Goal: Information Seeking & Learning: Understand process/instructions

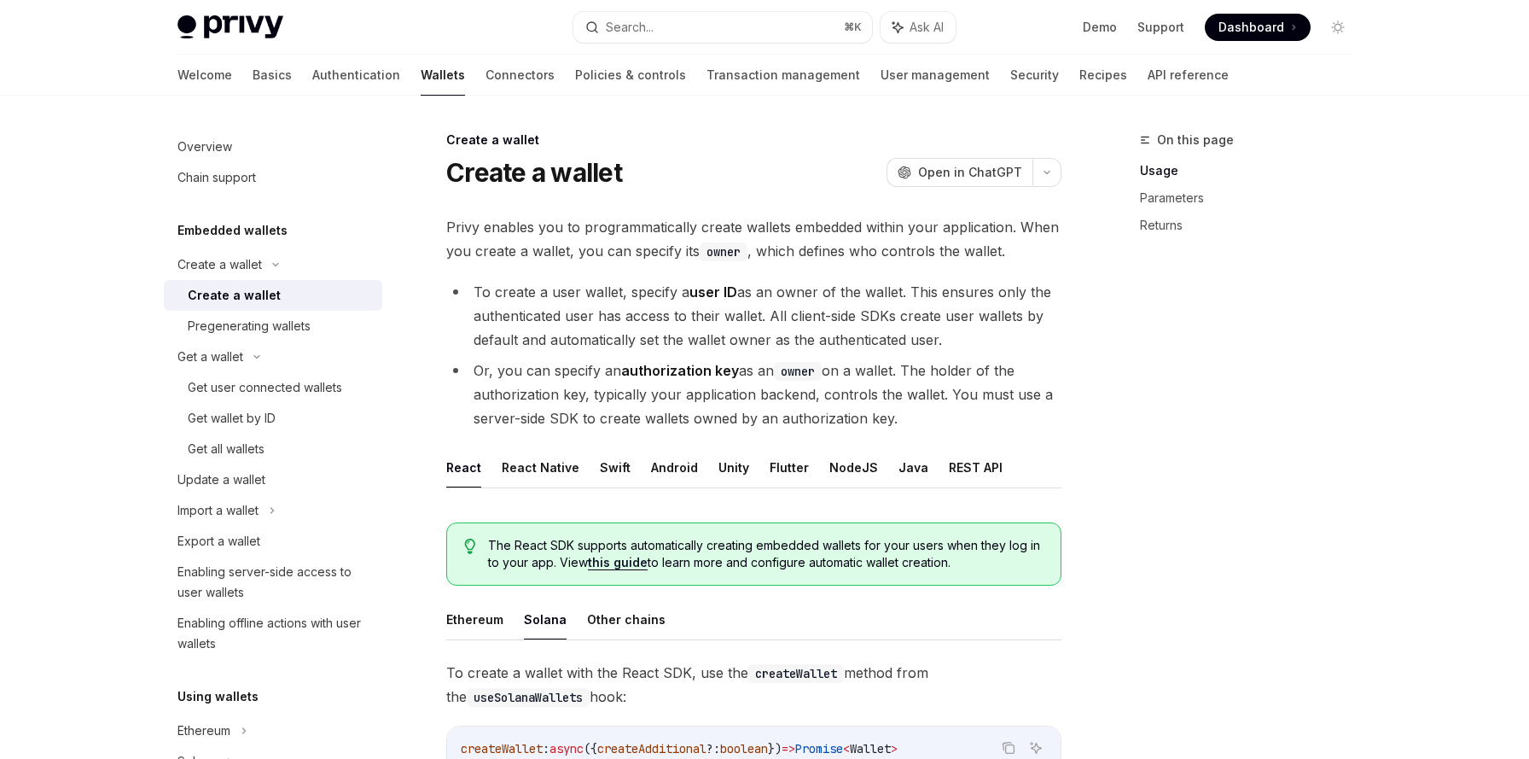
scroll to position [686, 0]
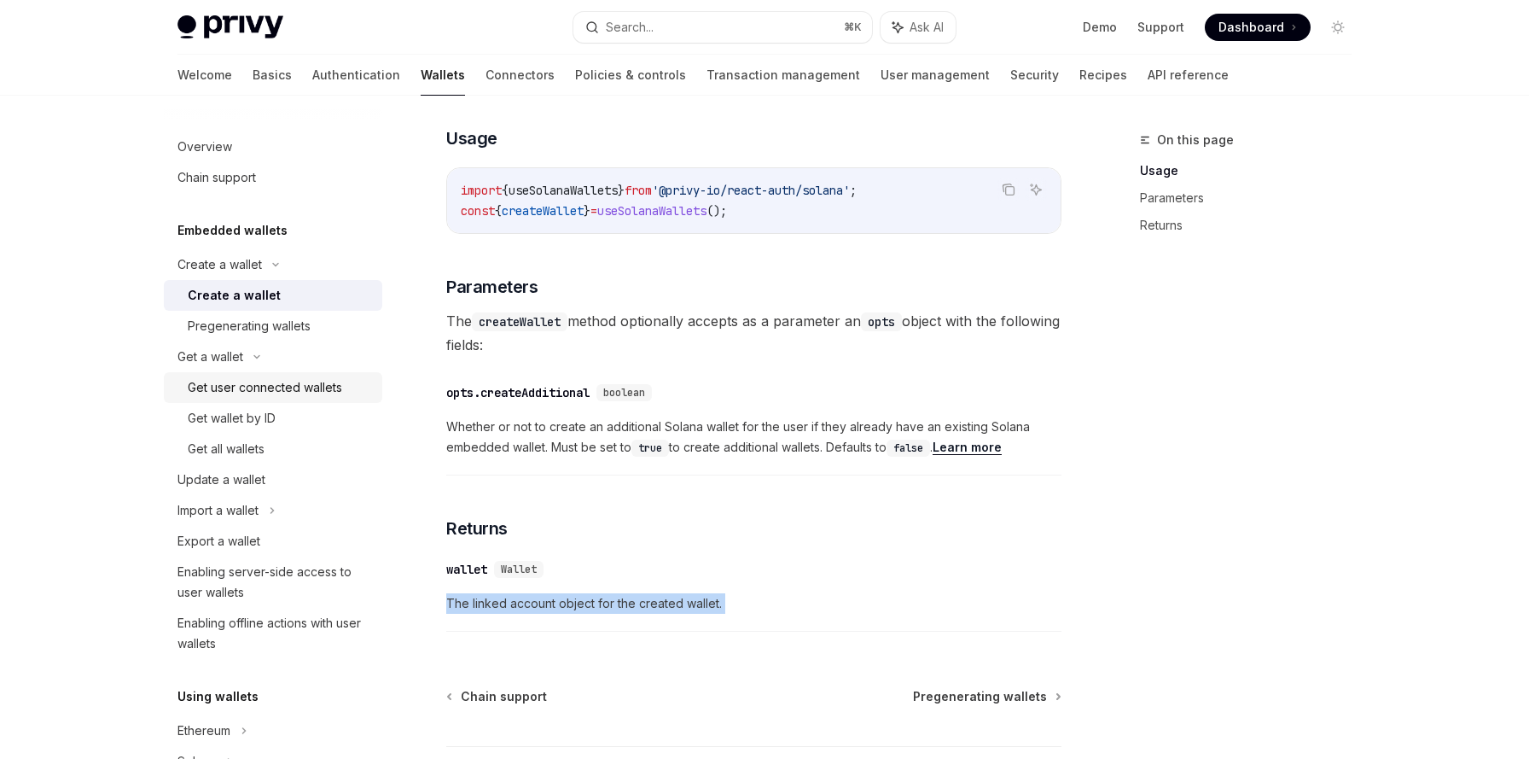
click at [319, 391] on div "Get user connected wallets" at bounding box center [265, 387] width 154 height 20
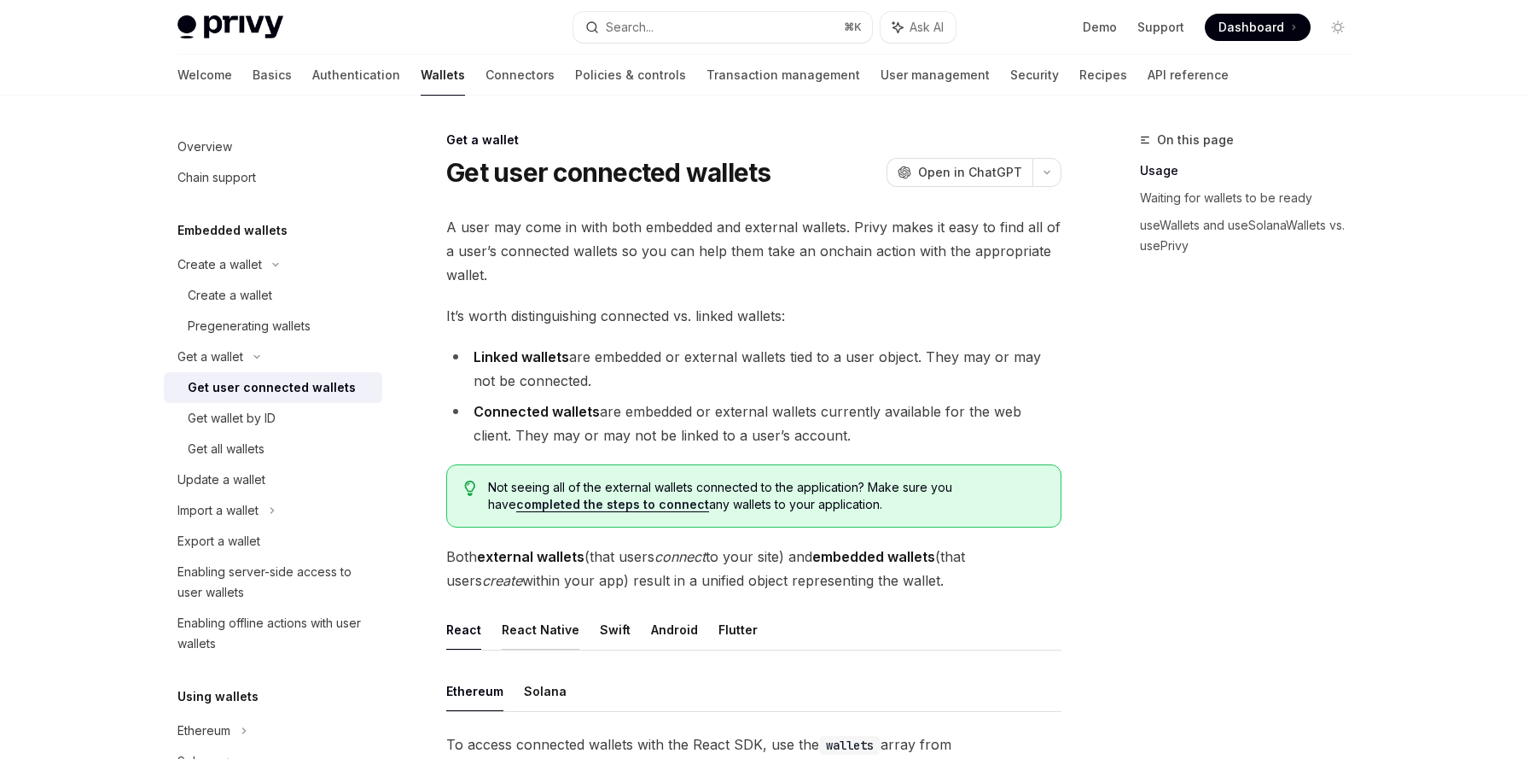
click at [556, 630] on button "React Native" at bounding box center [541, 629] width 78 height 40
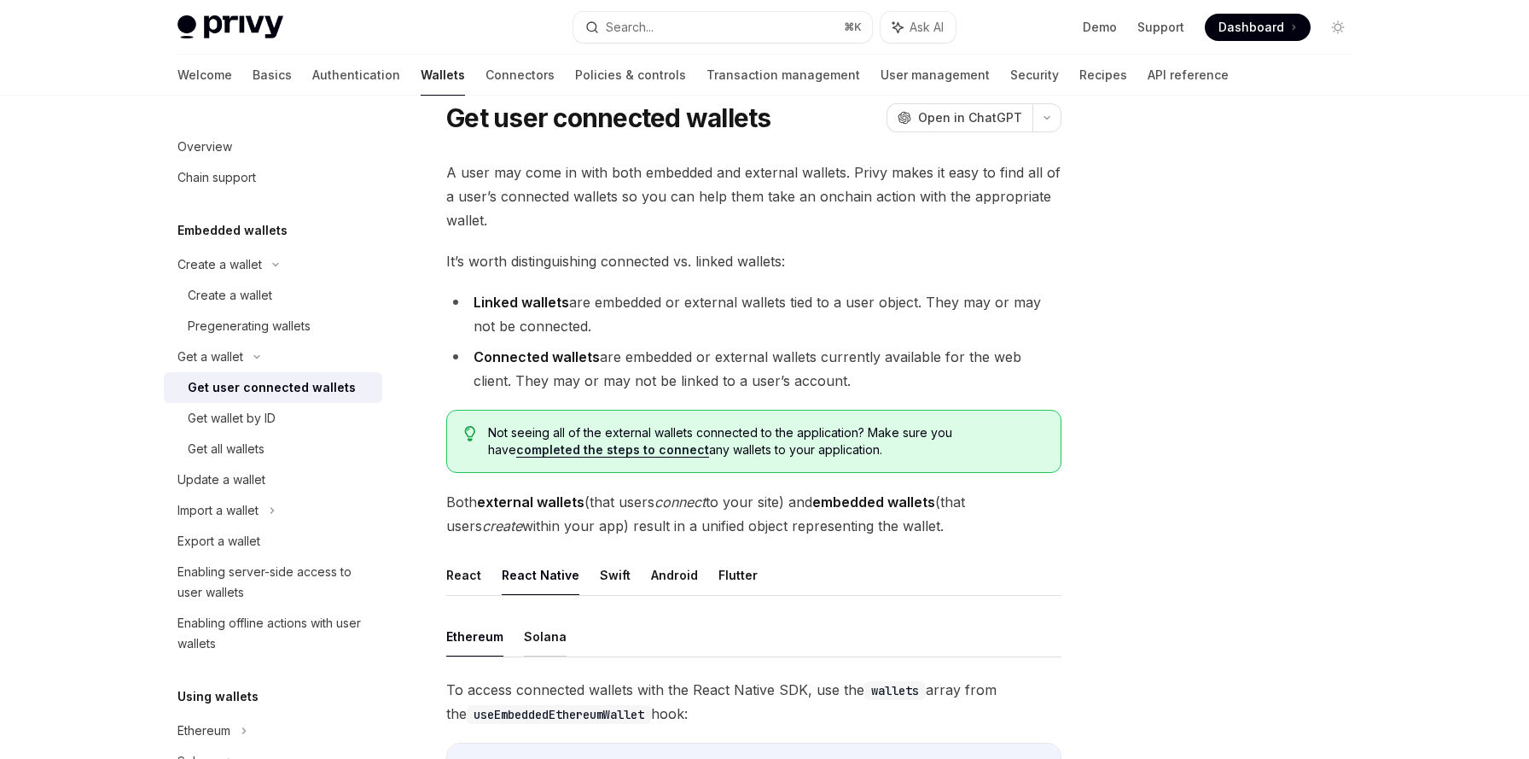
click at [554, 631] on button "Solana" at bounding box center [545, 636] width 43 height 40
type textarea "*"
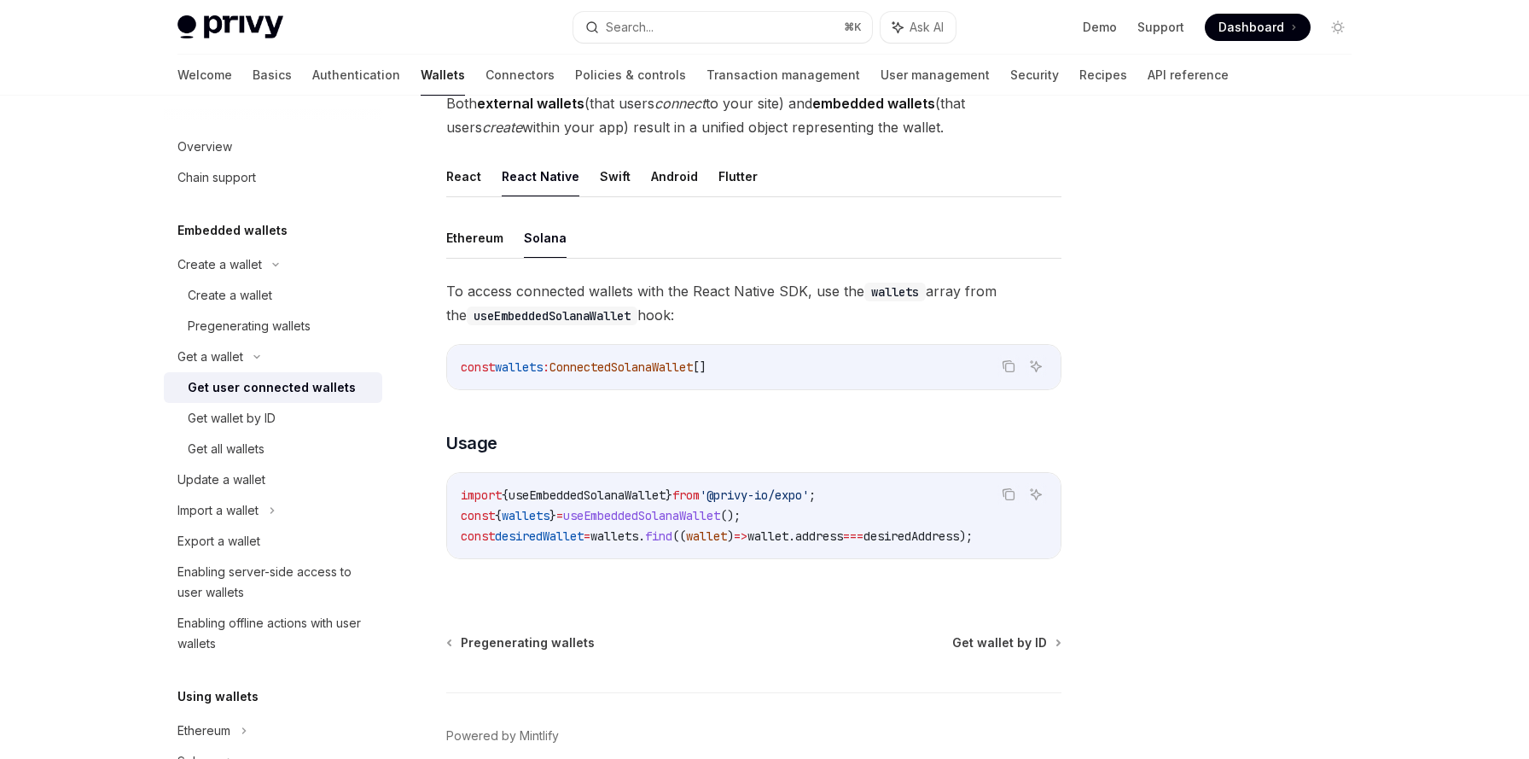
scroll to position [541, 0]
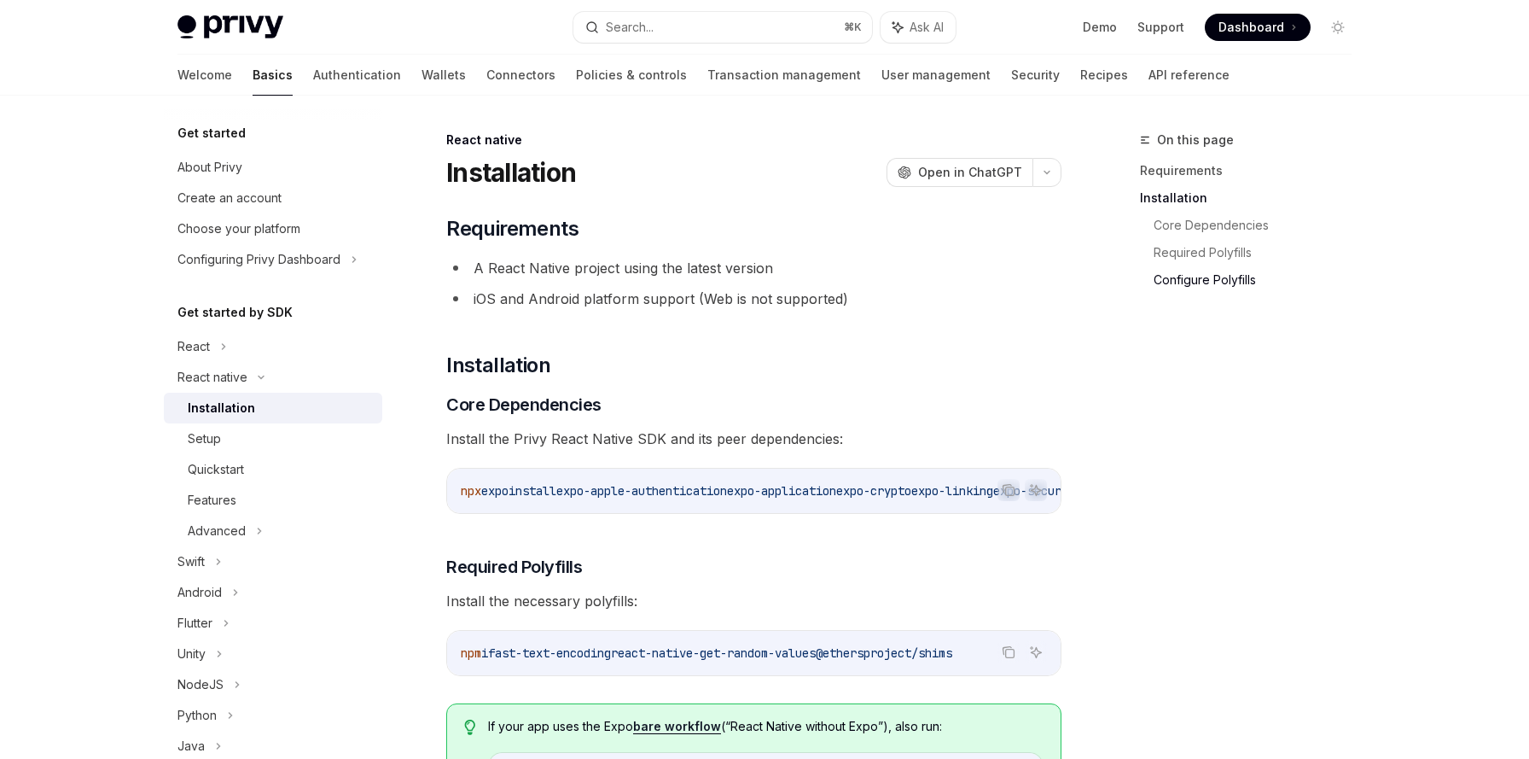
scroll to position [1194, 0]
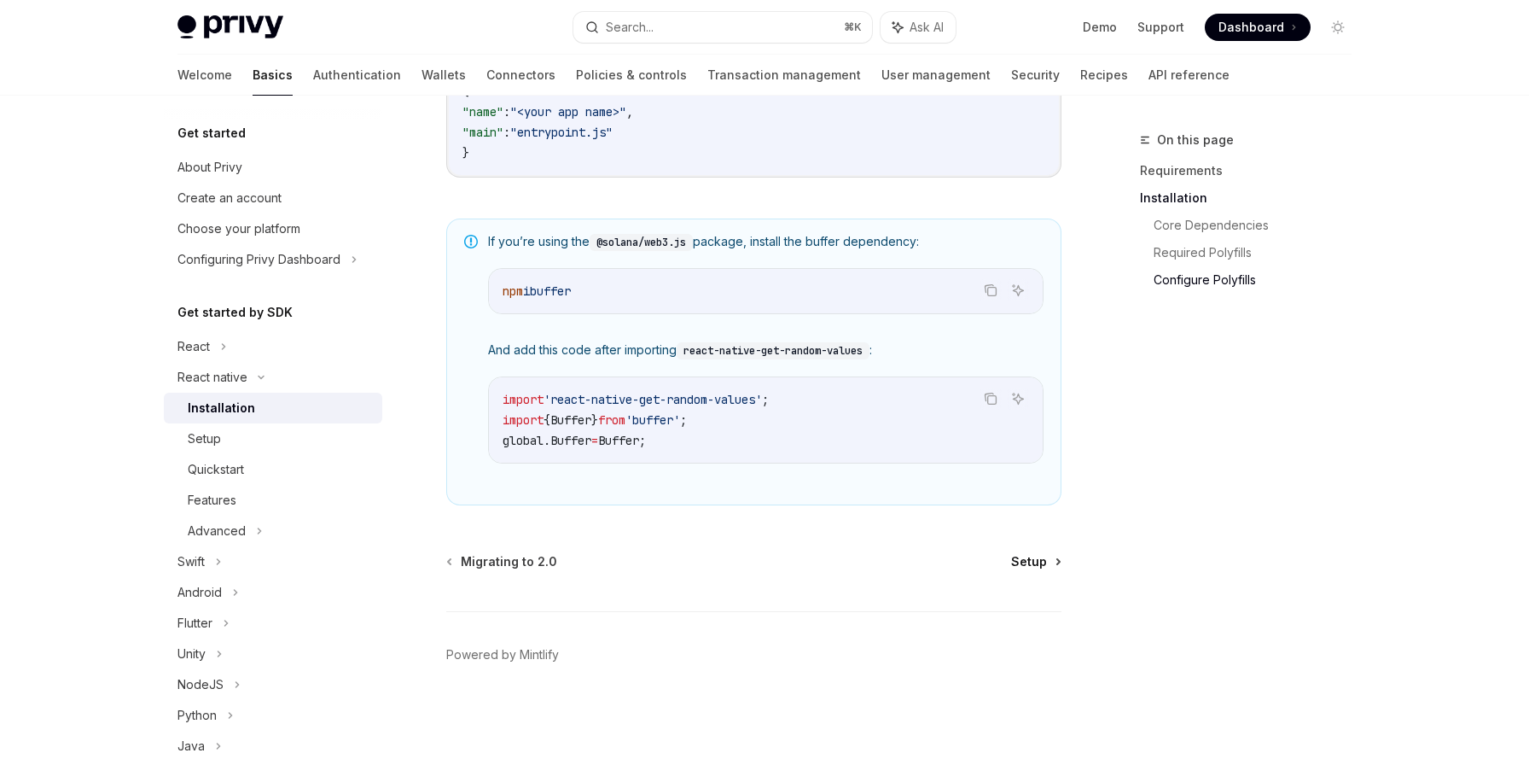
click at [1034, 554] on span "Setup" at bounding box center [1029, 561] width 36 height 17
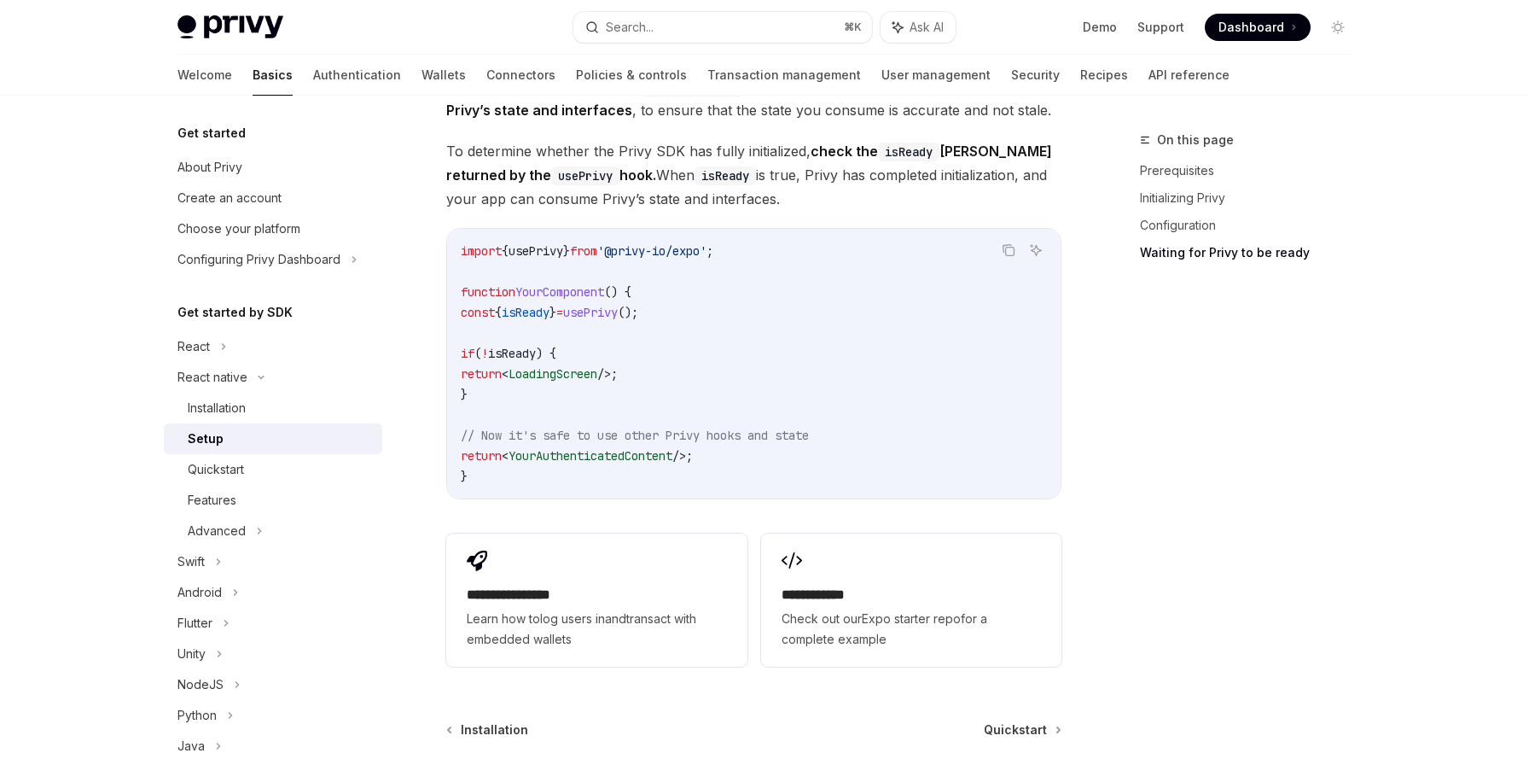
scroll to position [1580, 0]
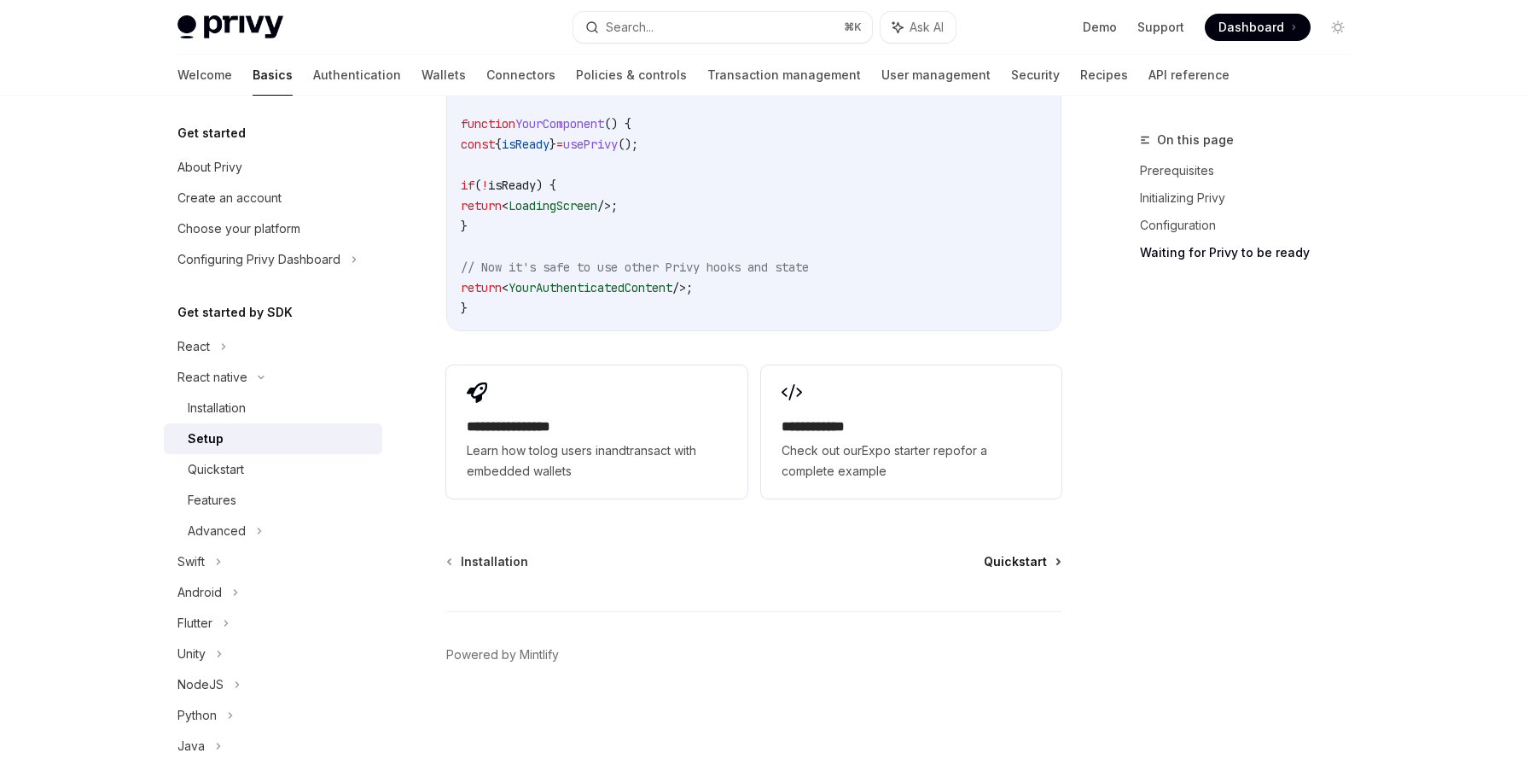
click at [1011, 558] on span "Quickstart" at bounding box center [1015, 561] width 63 height 17
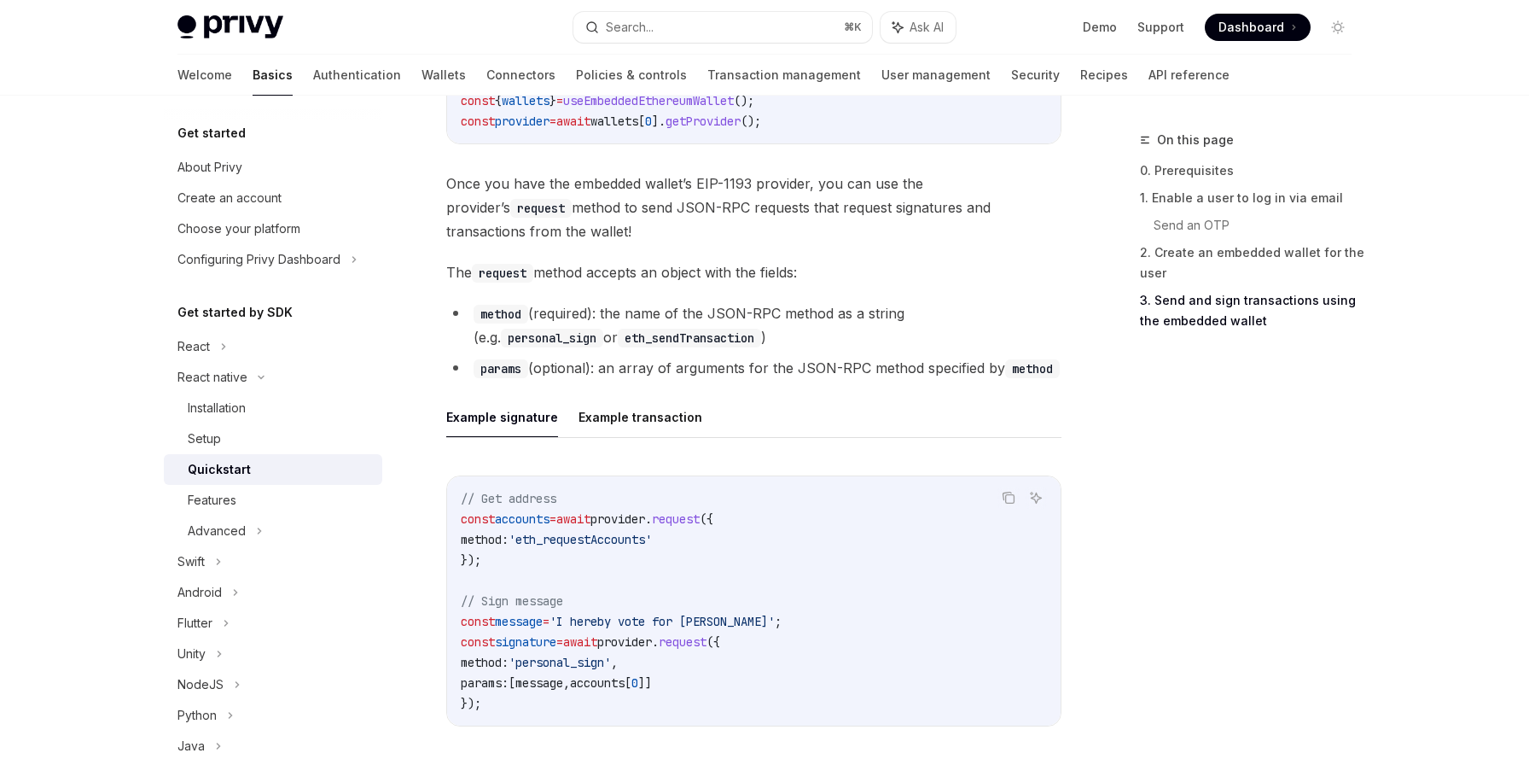
scroll to position [2173, 0]
click at [654, 410] on button "Example transaction" at bounding box center [641, 418] width 124 height 40
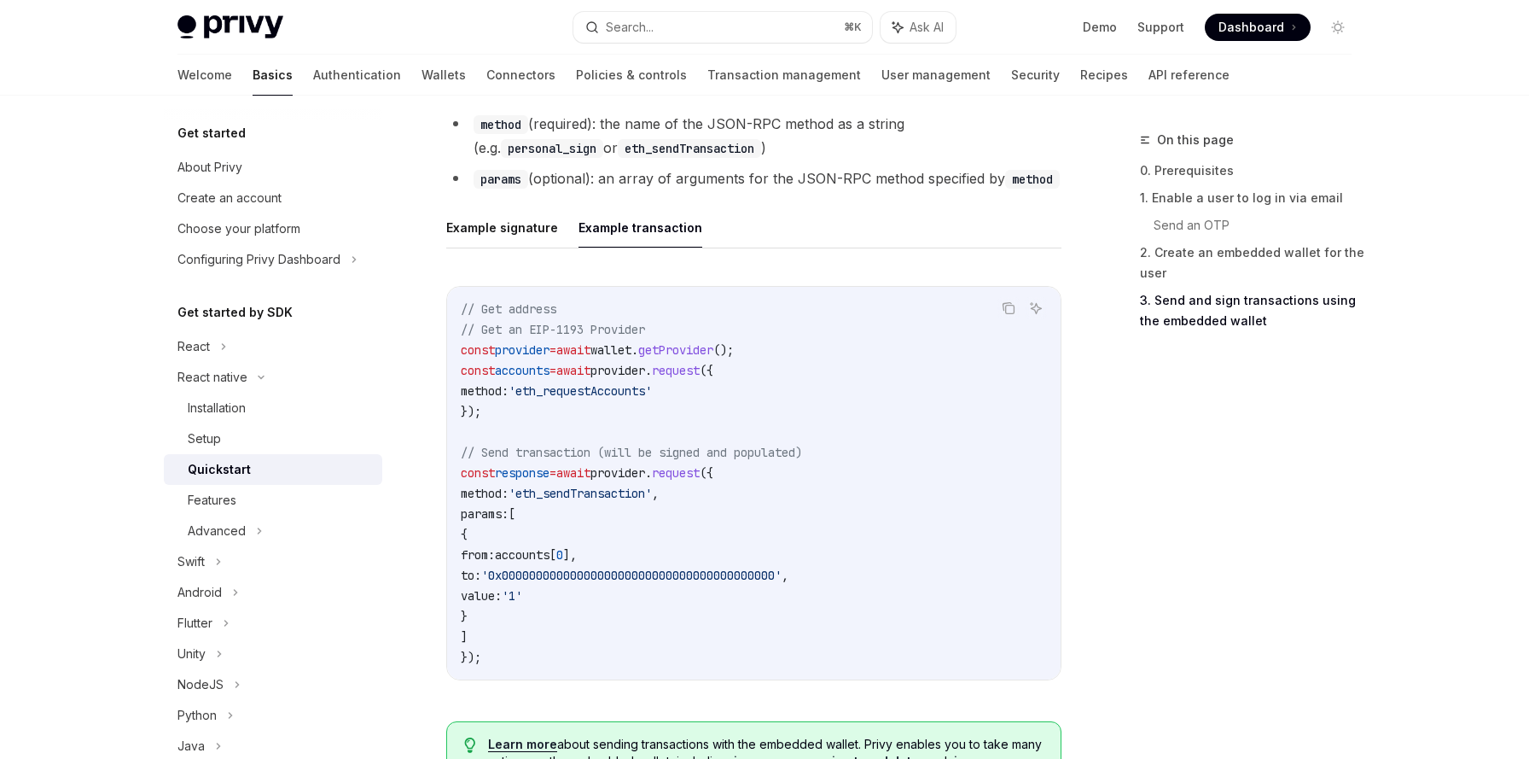
scroll to position [2365, 0]
click at [514, 235] on button "Example signature" at bounding box center [502, 226] width 112 height 40
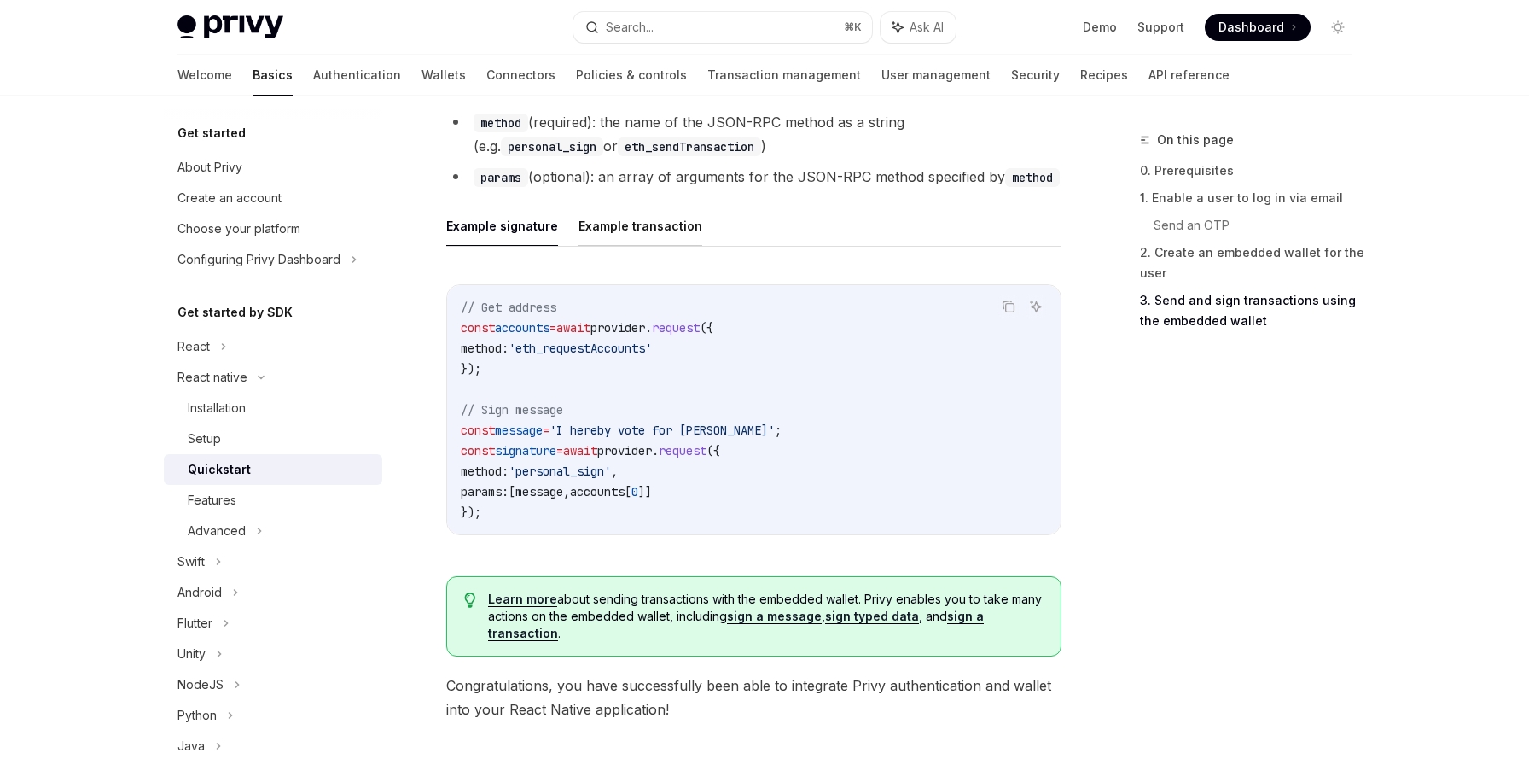
click at [598, 232] on button "Example transaction" at bounding box center [641, 226] width 124 height 40
type textarea "*"
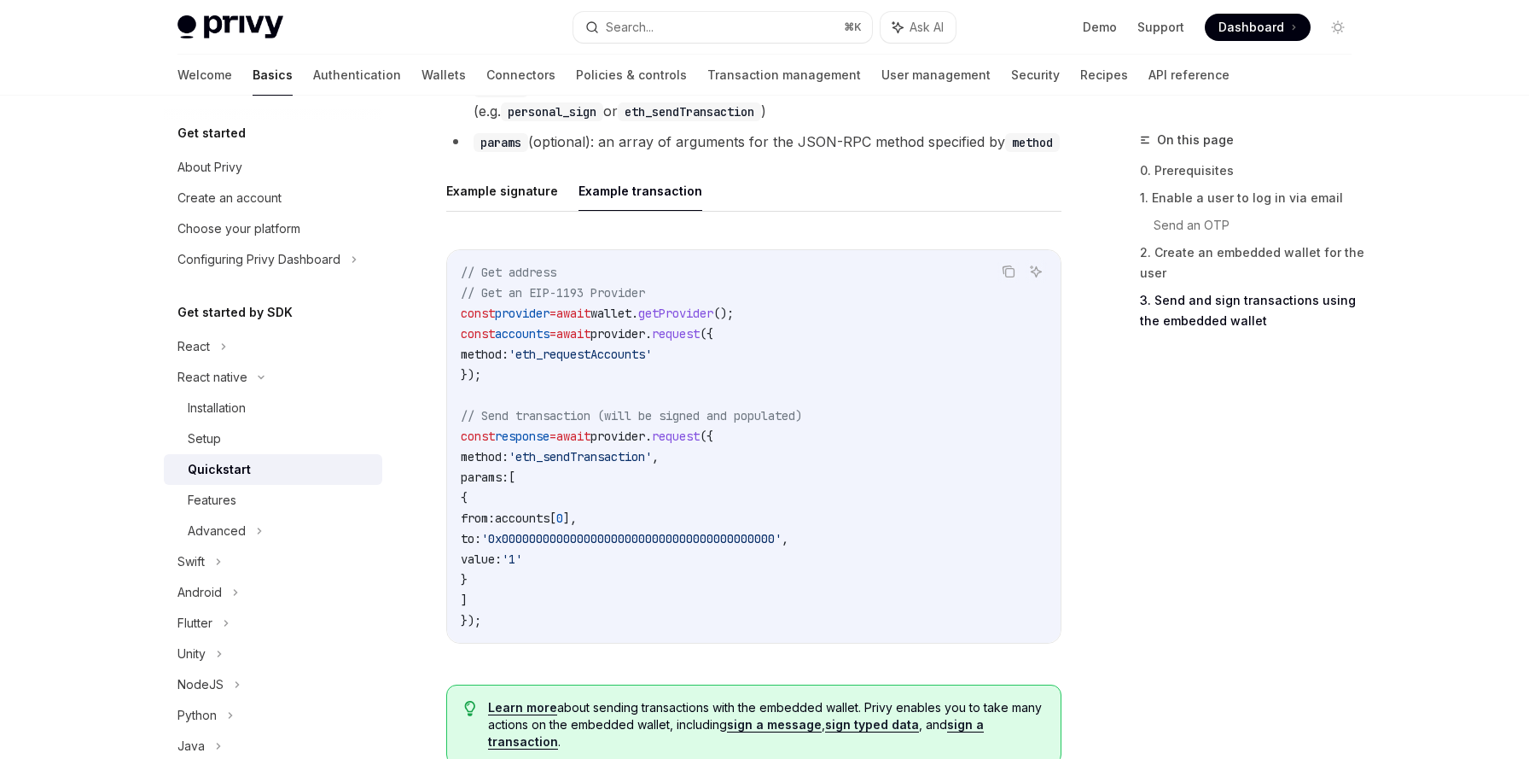
scroll to position [2484, 0]
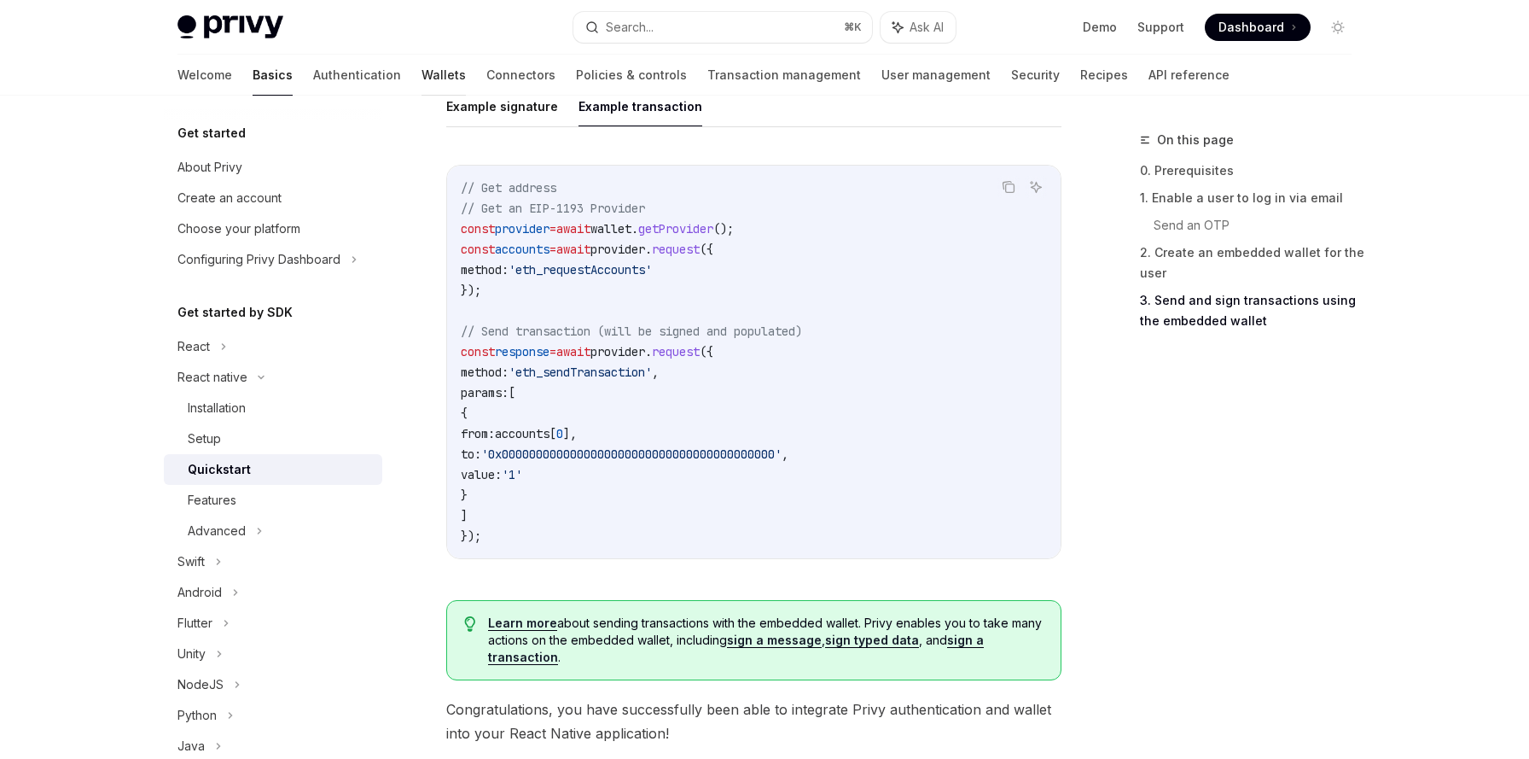
click at [422, 69] on link "Wallets" at bounding box center [444, 75] width 44 height 41
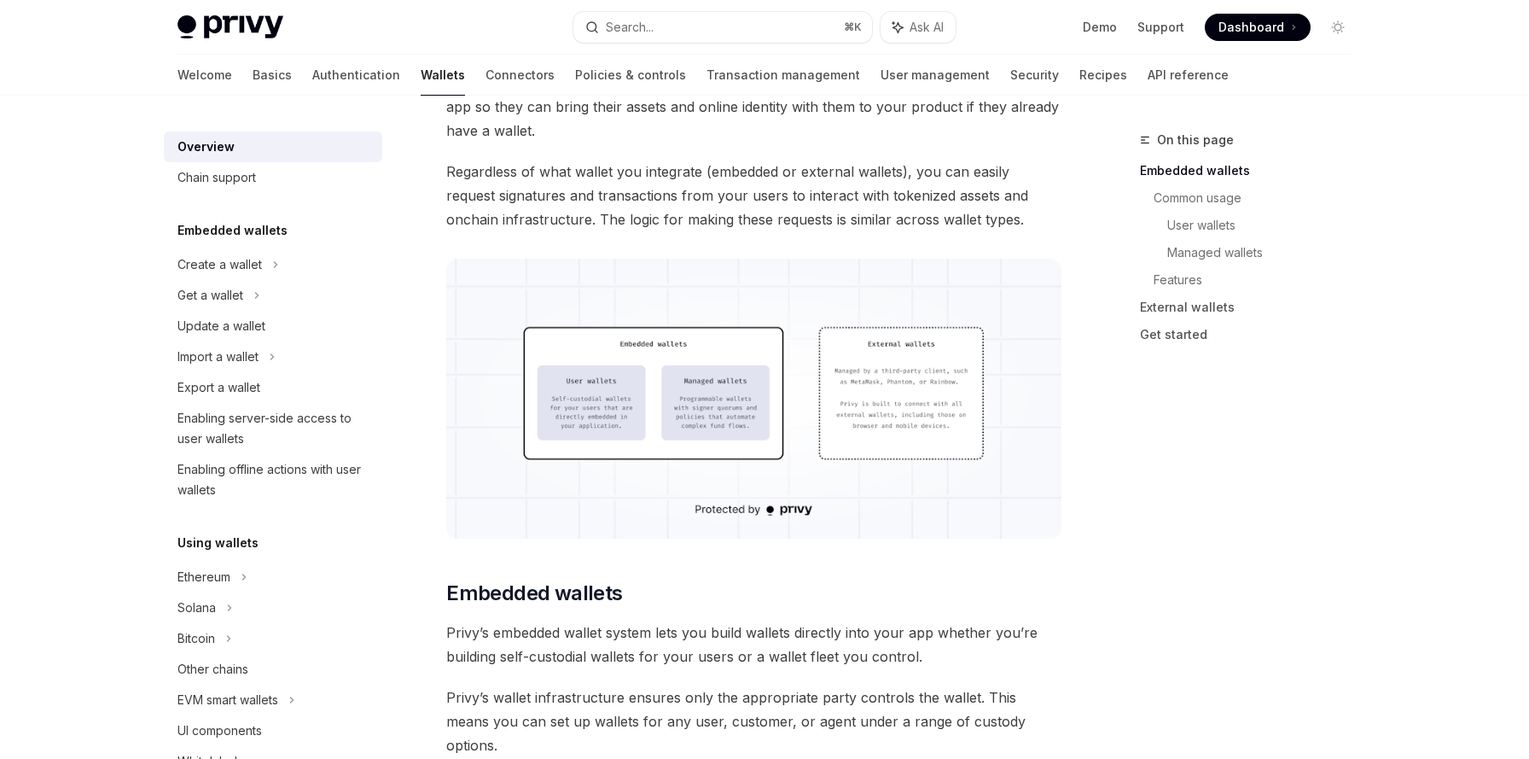
scroll to position [439, 0]
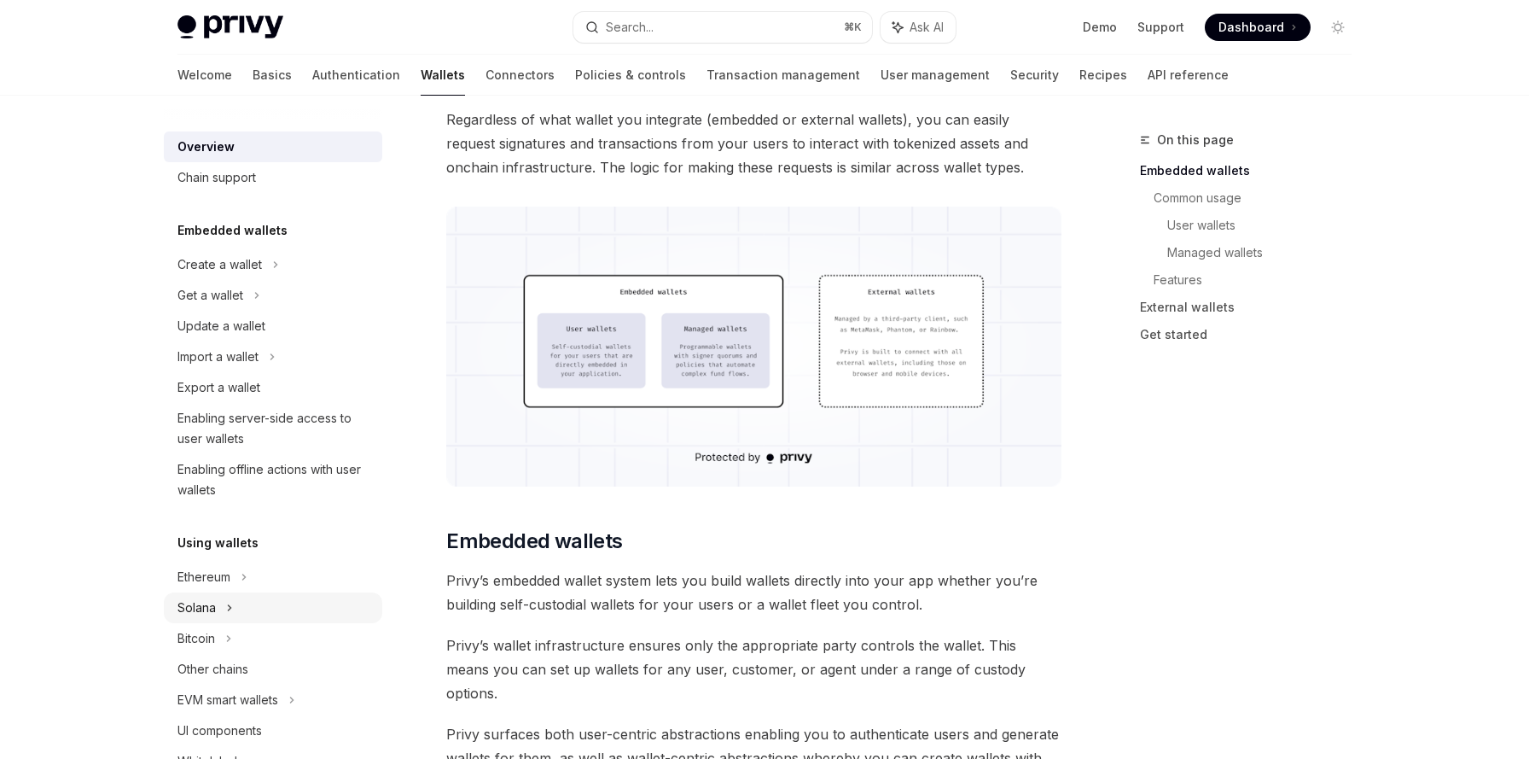
click at [208, 602] on div "Solana" at bounding box center [196, 607] width 38 height 20
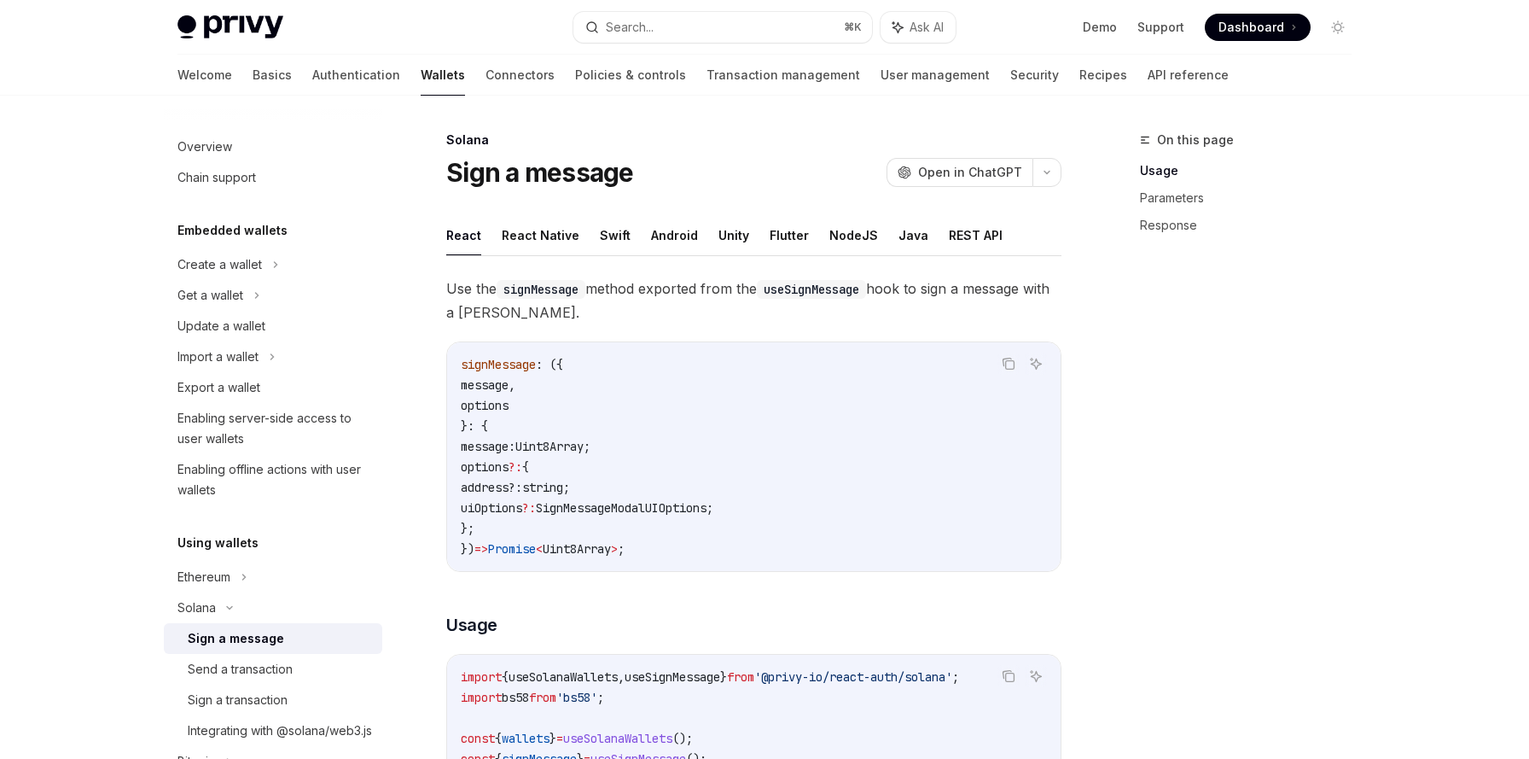
click at [233, 633] on div "Sign a message" at bounding box center [236, 638] width 96 height 20
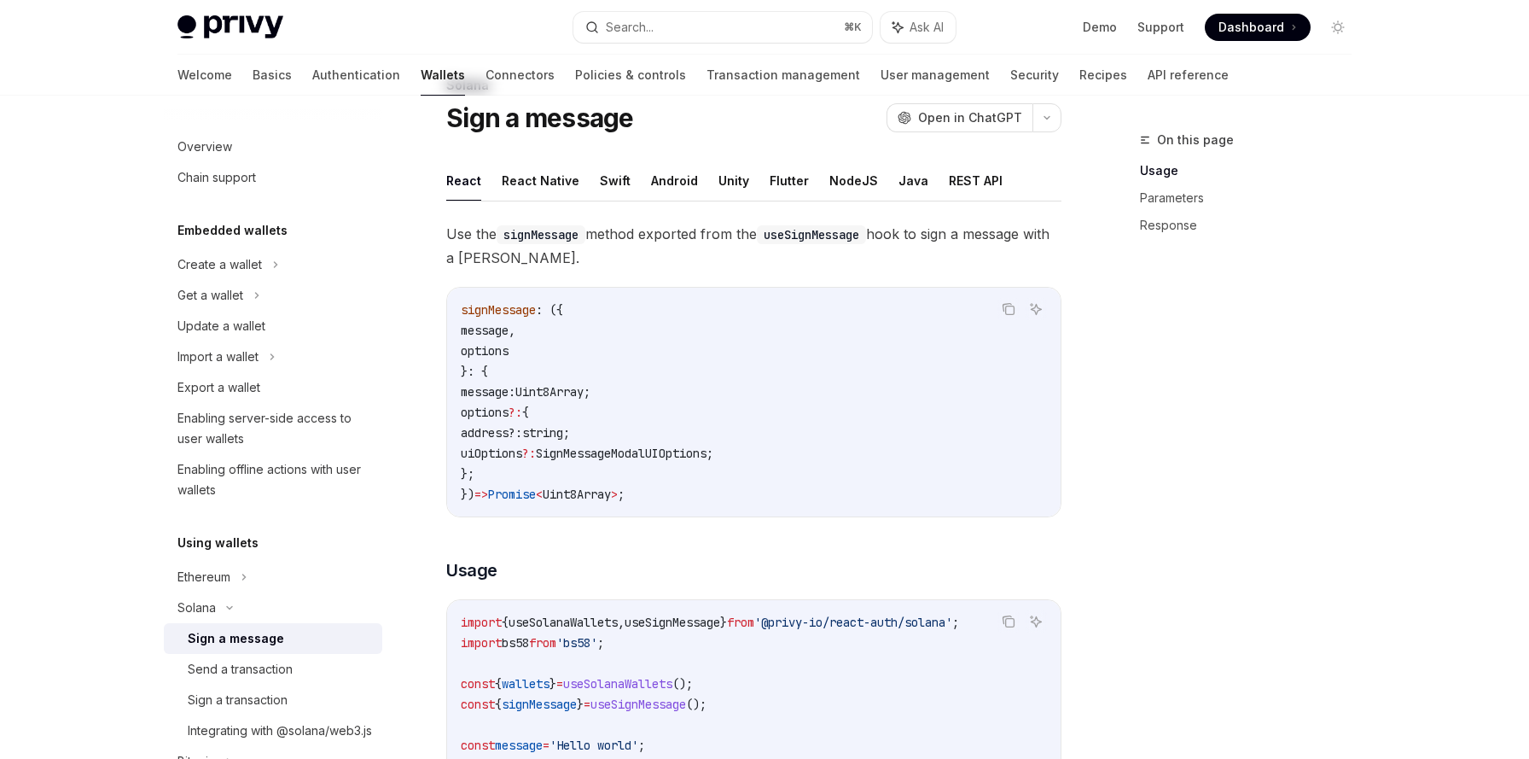
scroll to position [79, 0]
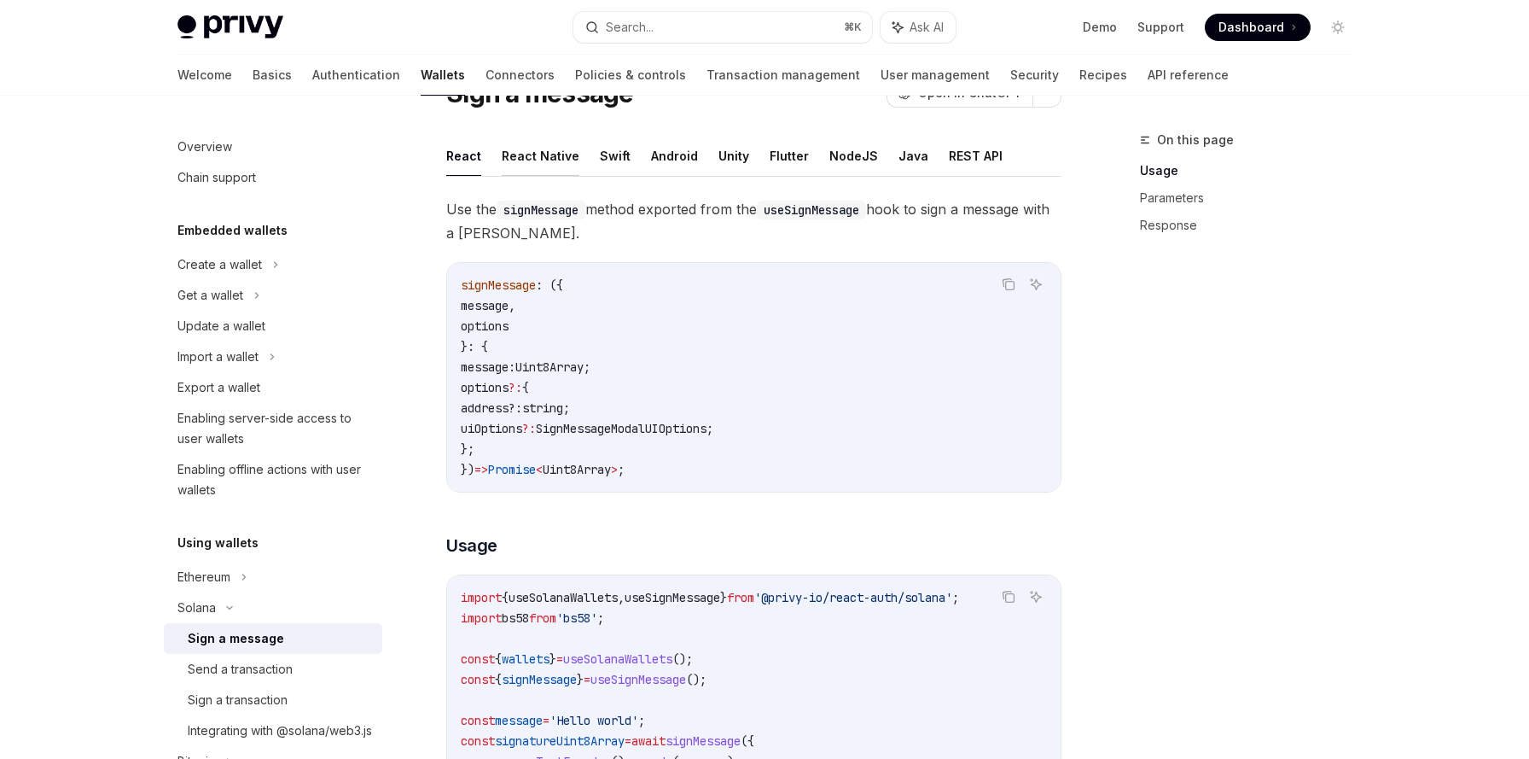
click at [543, 152] on button "React Native" at bounding box center [541, 156] width 78 height 40
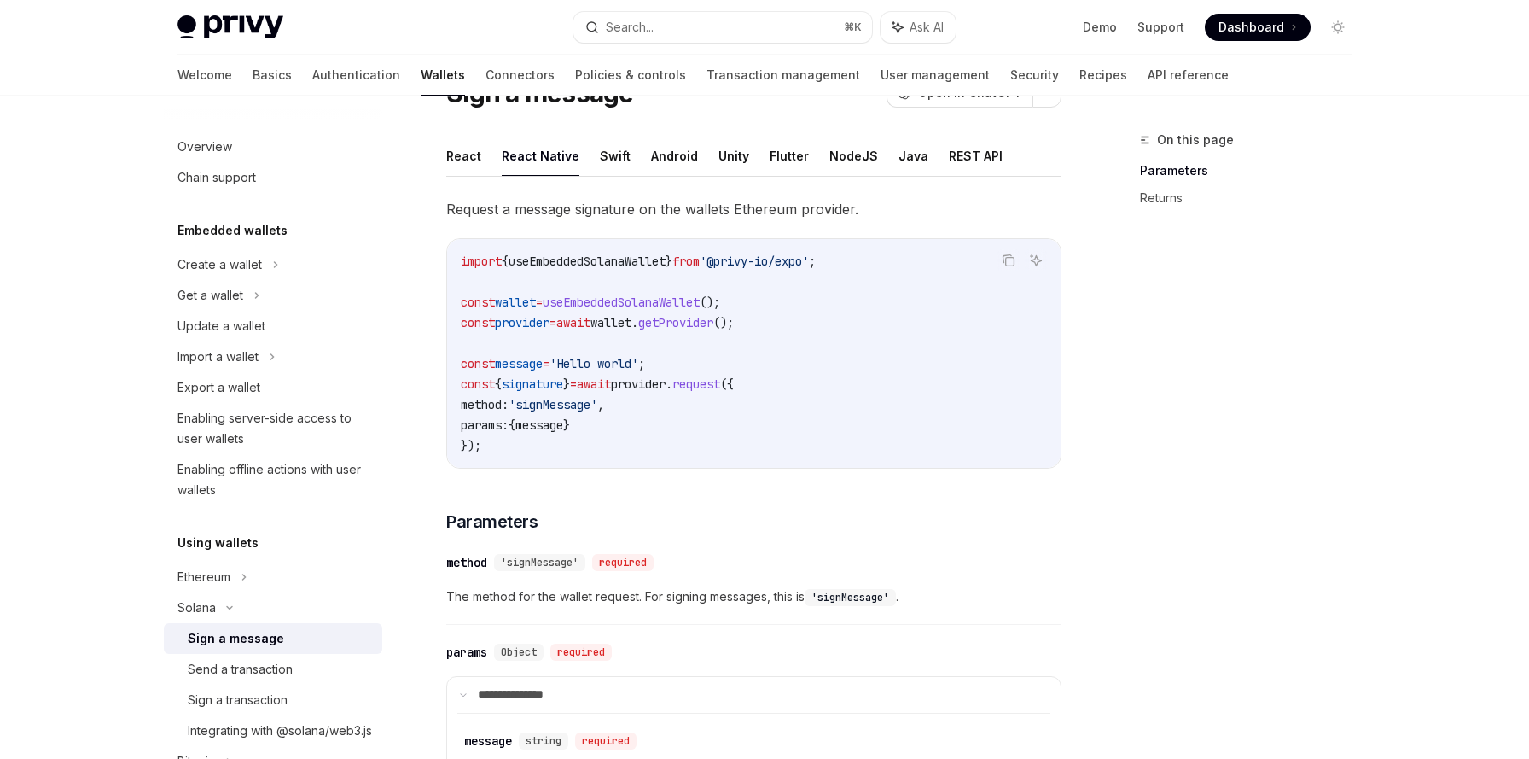
click at [640, 386] on span "provider" at bounding box center [638, 383] width 55 height 15
click at [640, 387] on span "provider" at bounding box center [638, 383] width 55 height 15
click at [255, 688] on link "Sign a transaction" at bounding box center [273, 699] width 218 height 31
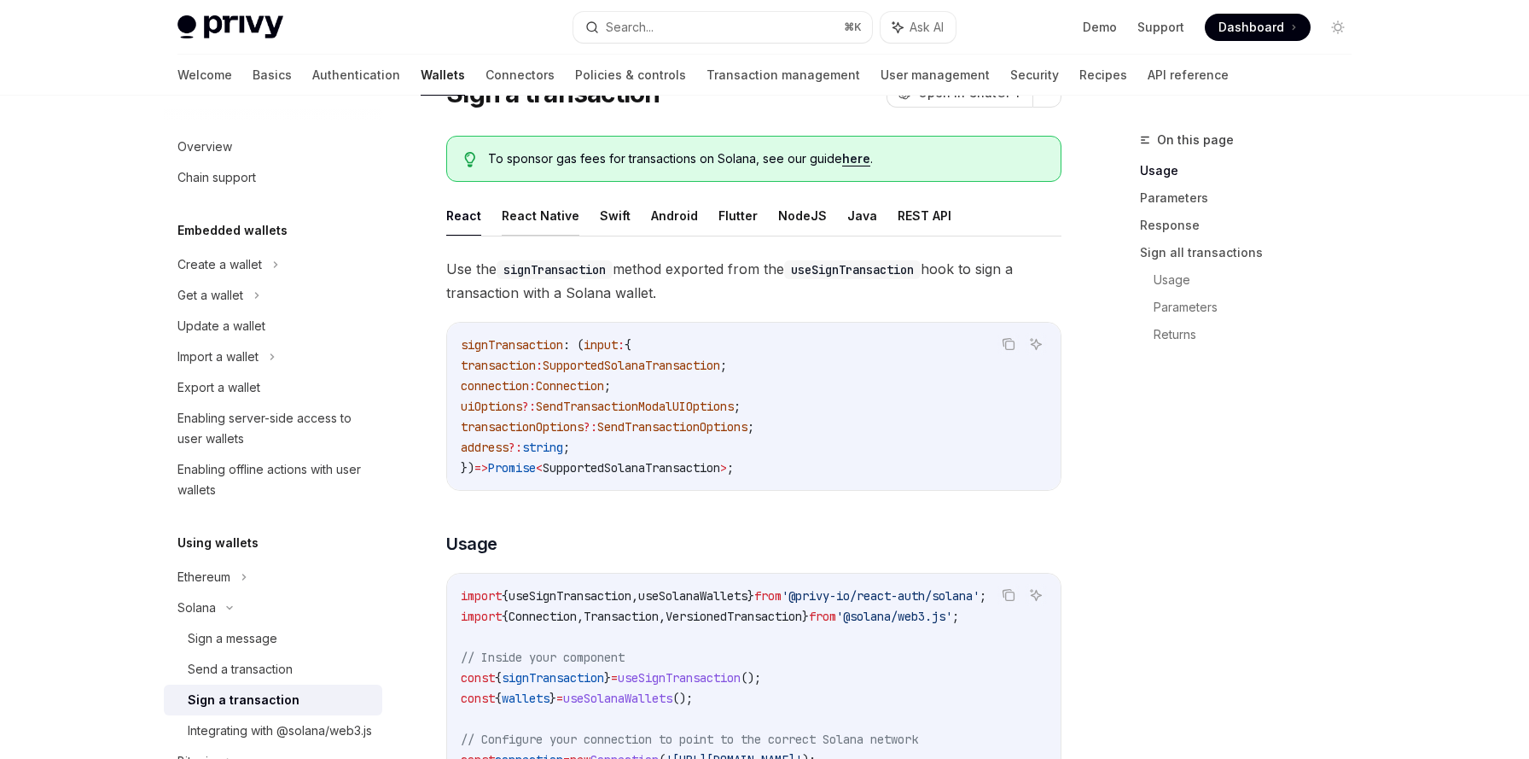
click at [536, 221] on button "React Native" at bounding box center [541, 215] width 78 height 40
type textarea "*"
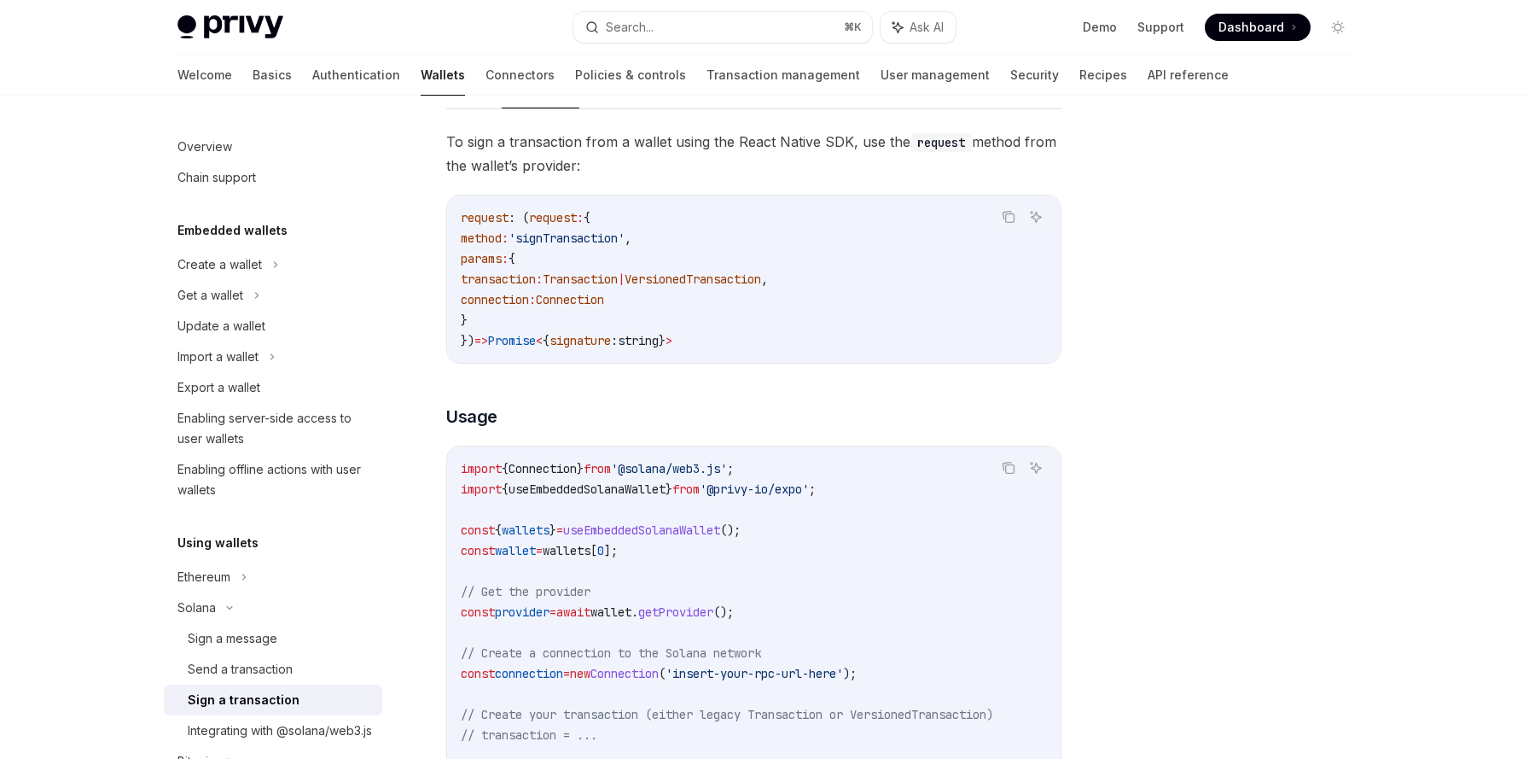
scroll to position [211, 0]
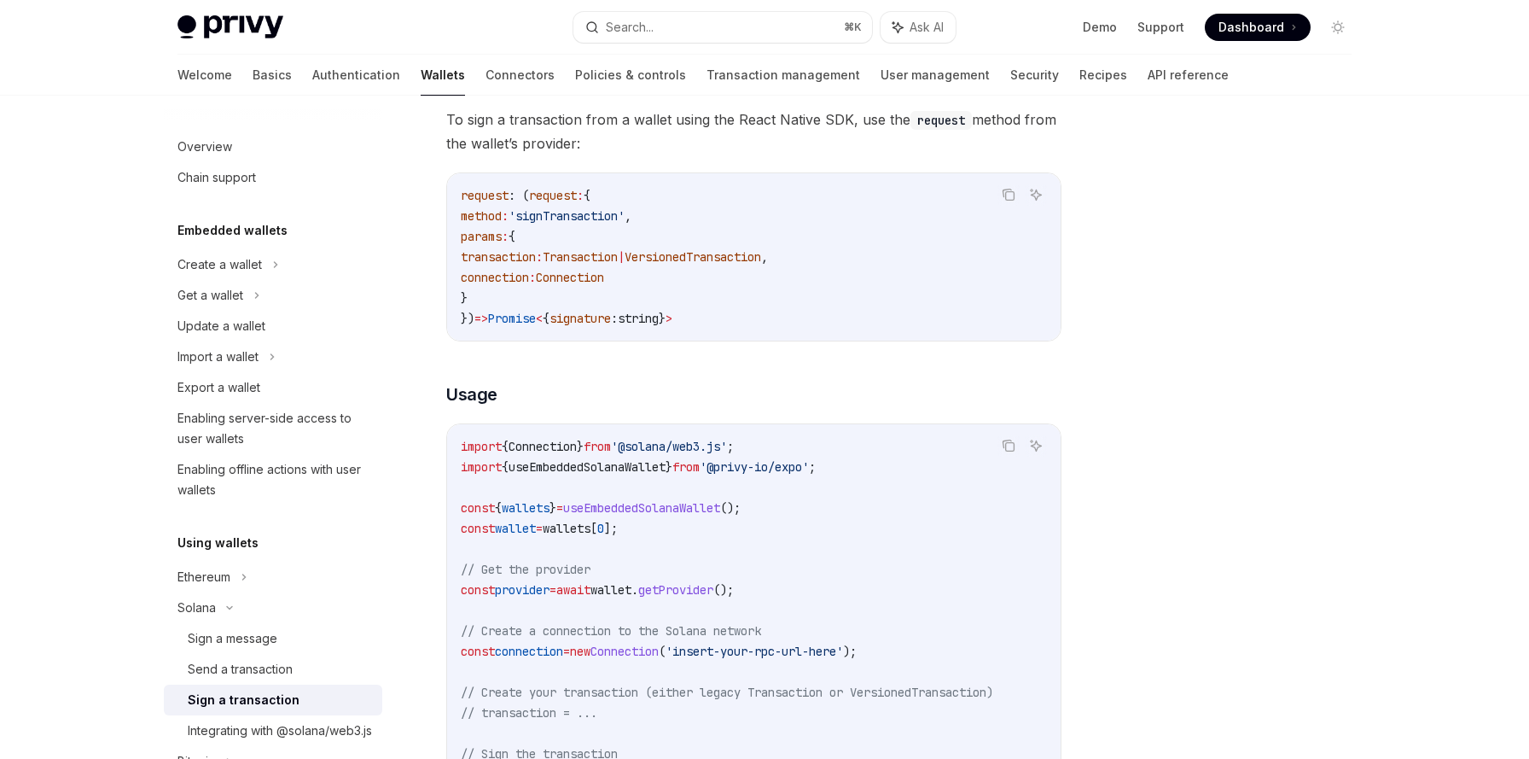
click at [585, 218] on span "'signTransaction'" at bounding box center [567, 215] width 116 height 15
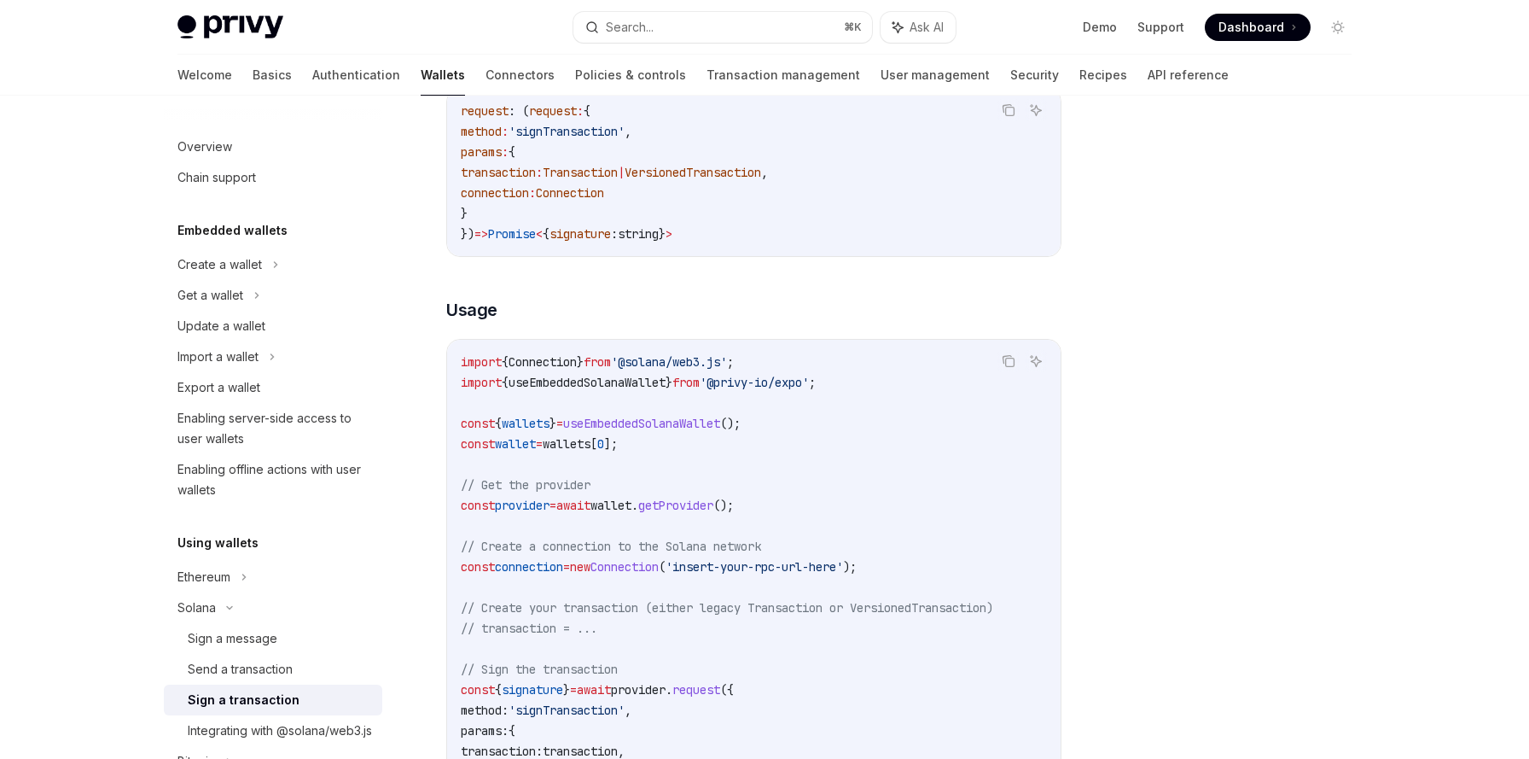
scroll to position [418, 0]
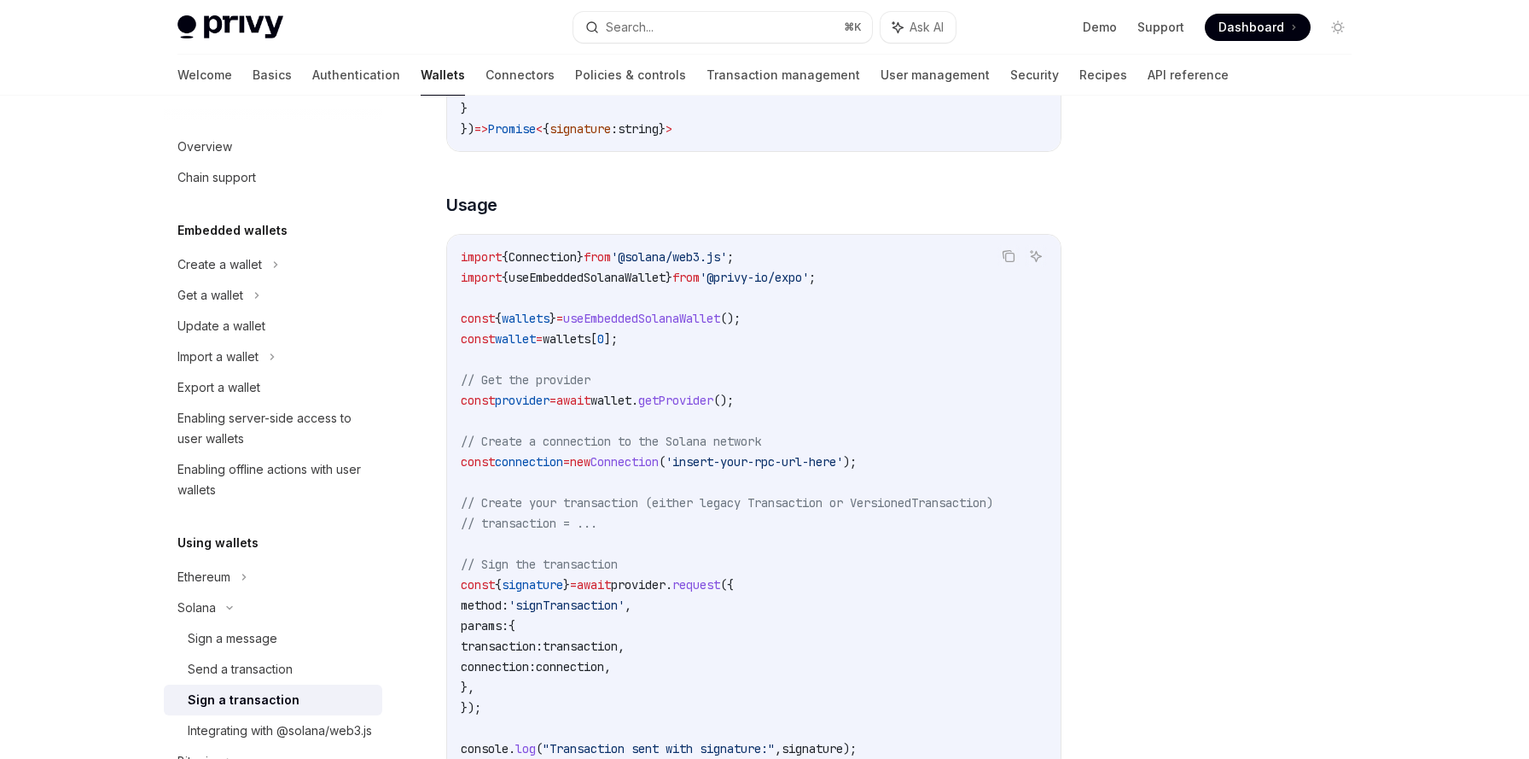
click at [733, 469] on code "import { Connection } from '@solana/web3.js' ; import { useEmbeddedSolanaWallet…" at bounding box center [754, 503] width 586 height 512
click at [732, 469] on code "import { Connection } from '@solana/web3.js' ; import { useEmbeddedSolanaWallet…" at bounding box center [754, 503] width 586 height 512
drag, startPoint x: 713, startPoint y: 460, endPoint x: 884, endPoint y: 454, distance: 170.8
click at [843, 454] on span "'insert-your-rpc-url-here'" at bounding box center [754, 461] width 177 height 15
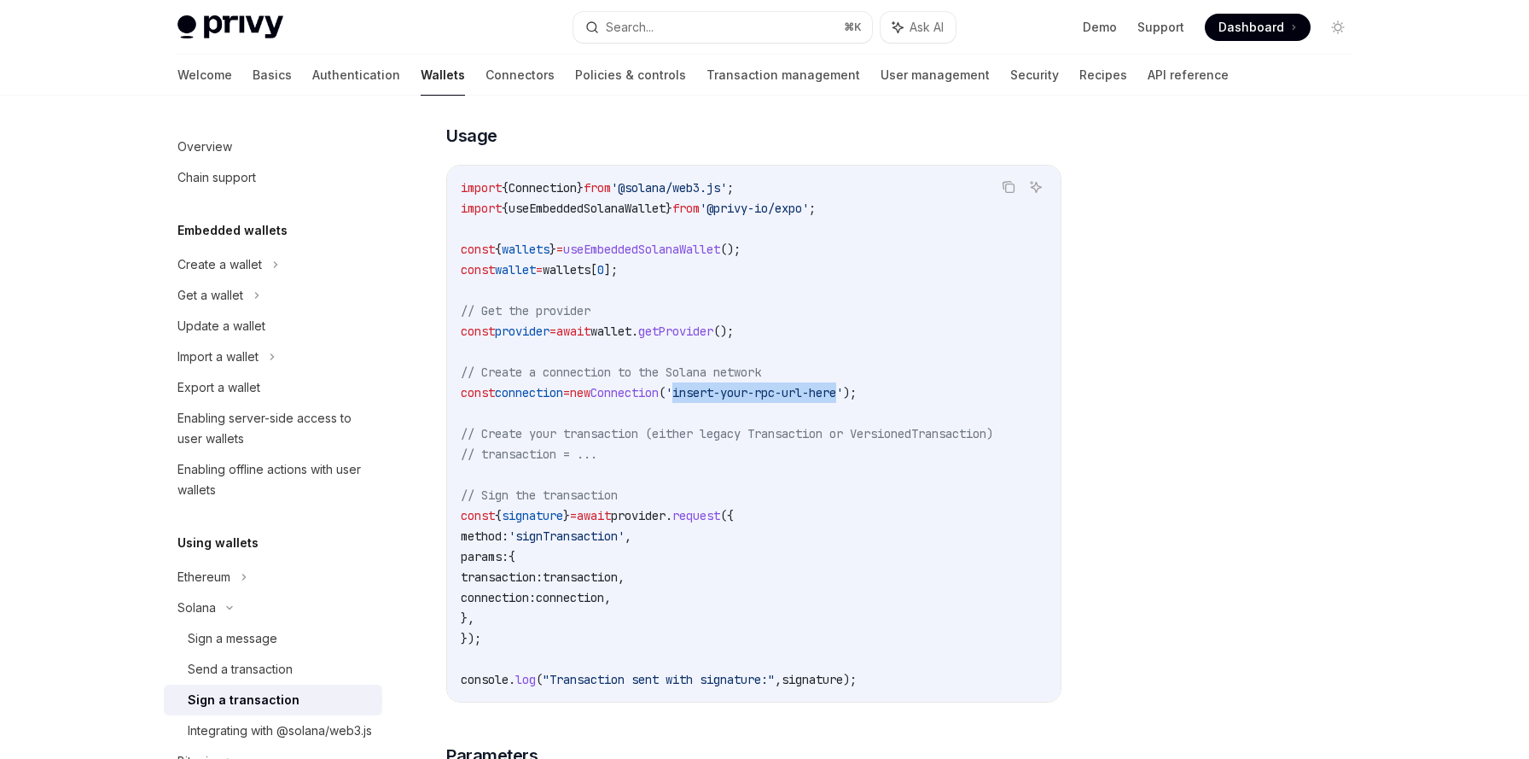
scroll to position [571, 0]
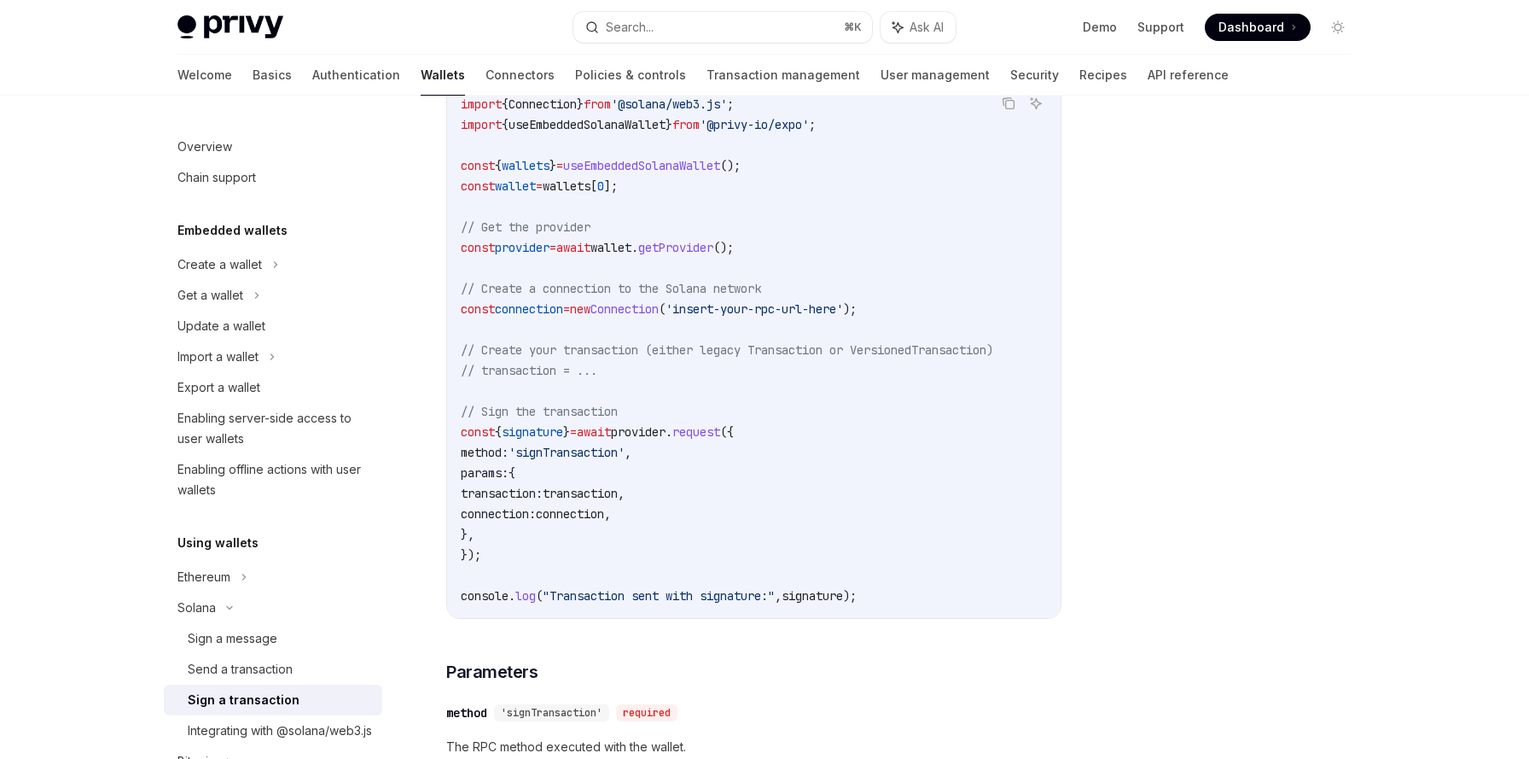
click at [522, 426] on span "signature" at bounding box center [532, 431] width 61 height 15
click at [644, 609] on div "import { Connection } from '@solana/web3.js' ; import { useEmbeddedSolanaWallet…" at bounding box center [754, 350] width 614 height 536
click at [645, 606] on div "import { Connection } from '@solana/web3.js' ; import { useEmbeddedSolanaWallet…" at bounding box center [754, 350] width 614 height 536
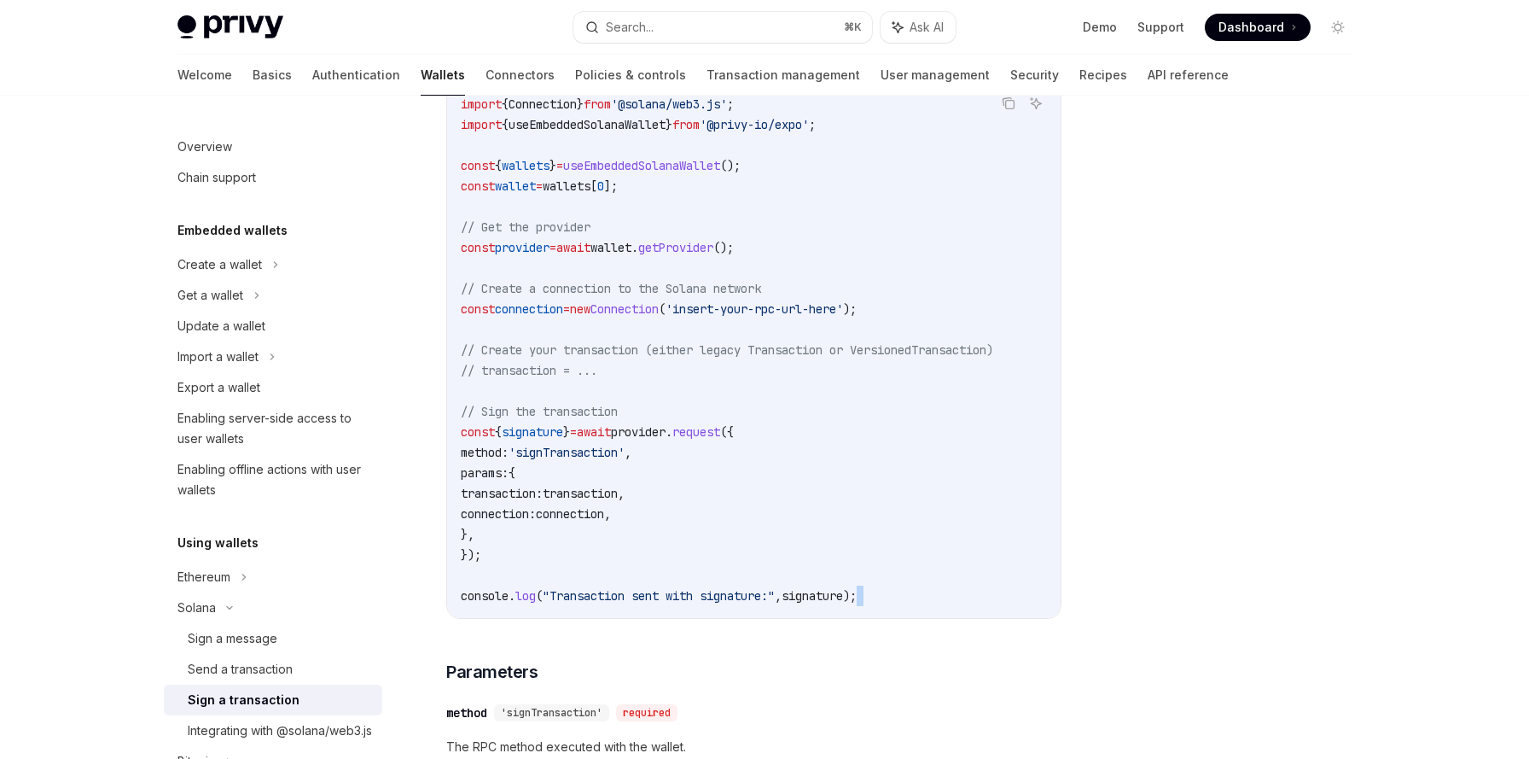
click at [645, 606] on div "import { Connection } from '@solana/web3.js' ; import { useEmbeddedSolanaWallet…" at bounding box center [754, 350] width 614 height 536
click at [645, 600] on span ""Transaction sent with signature:"" at bounding box center [659, 595] width 232 height 15
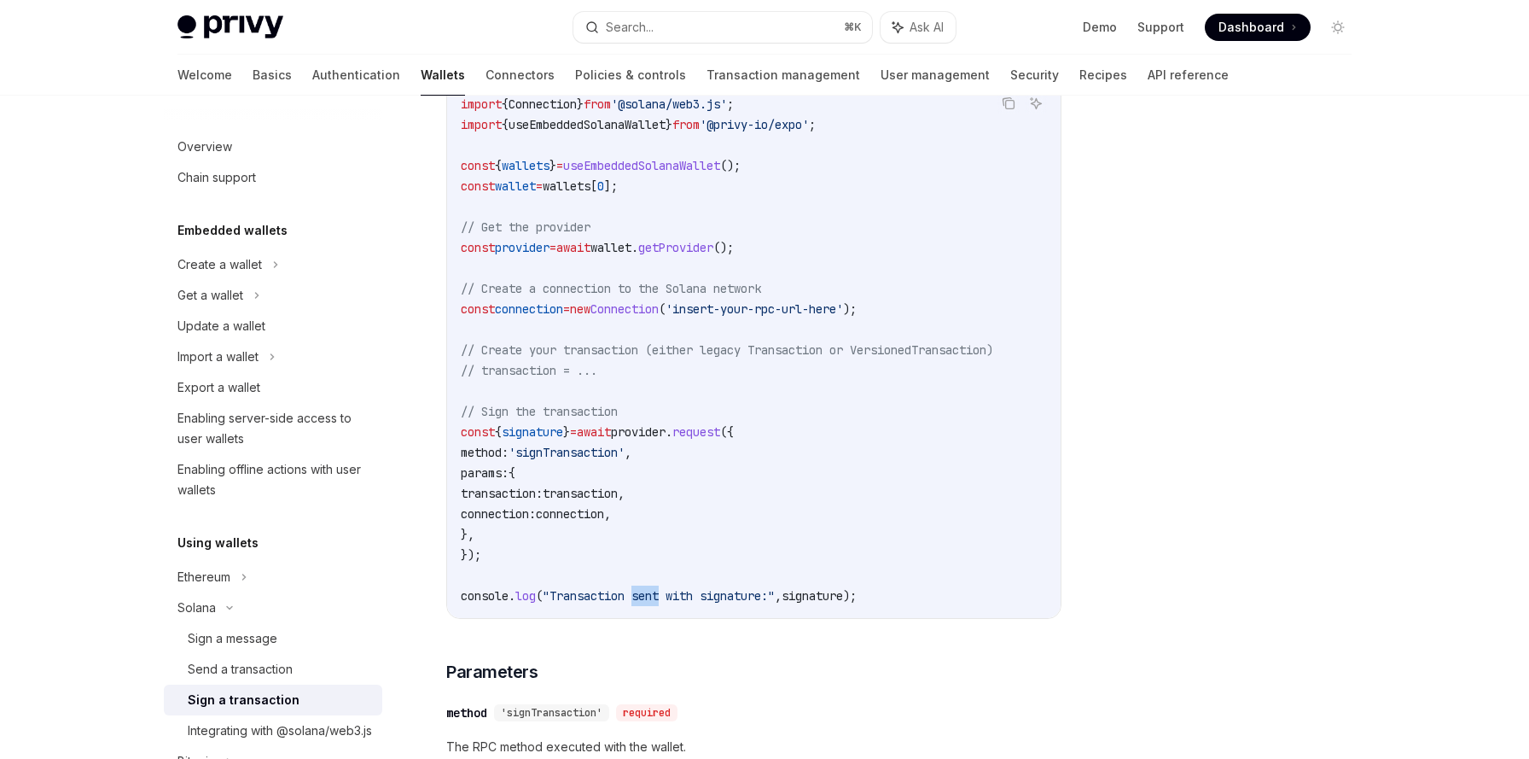
click at [645, 600] on span ""Transaction sent with signature:"" at bounding box center [659, 595] width 232 height 15
click at [606, 493] on span "transaction" at bounding box center [580, 493] width 75 height 15
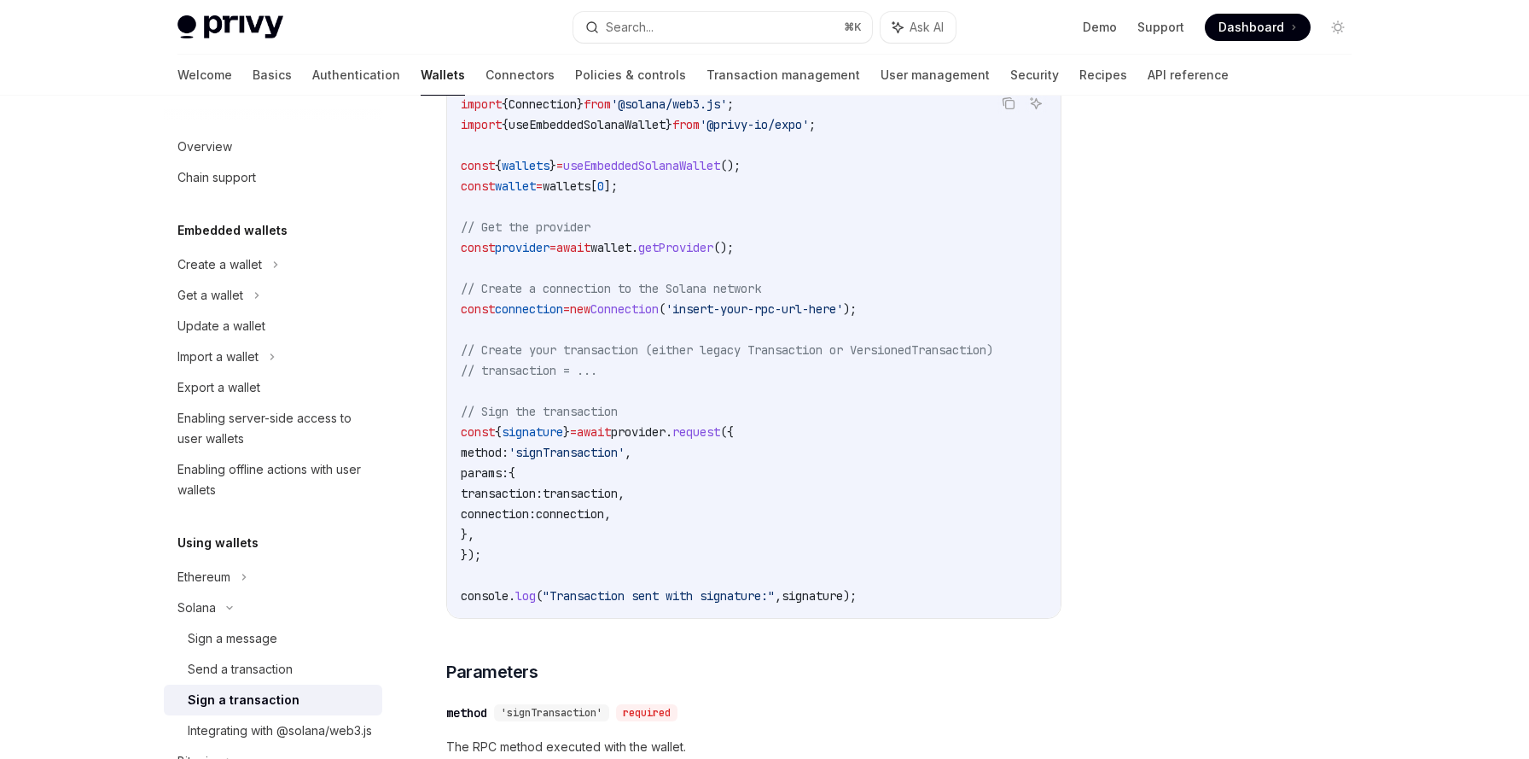
click at [606, 493] on span "transaction" at bounding box center [580, 493] width 75 height 15
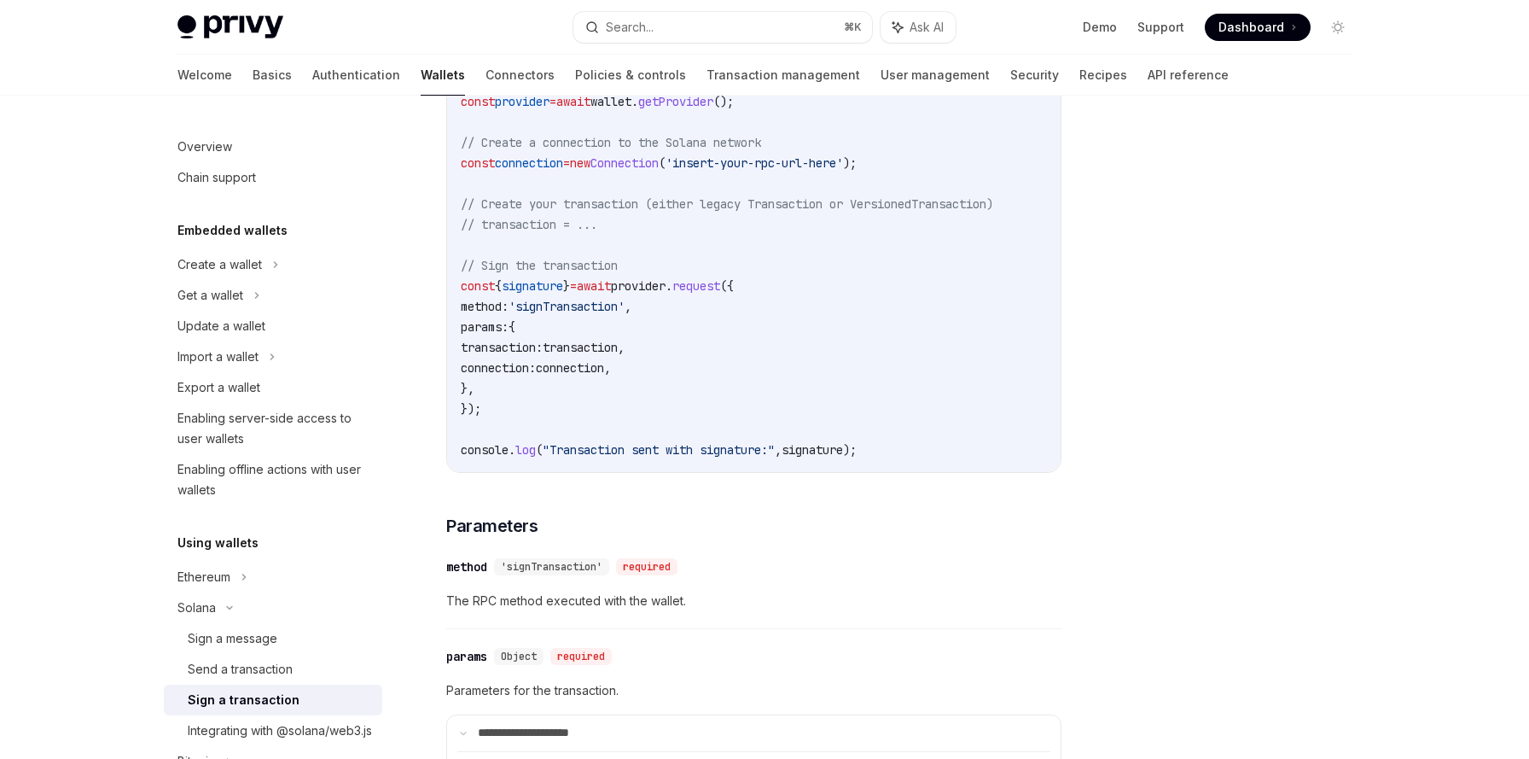
scroll to position [743, 0]
